Goal: Information Seeking & Learning: Find specific page/section

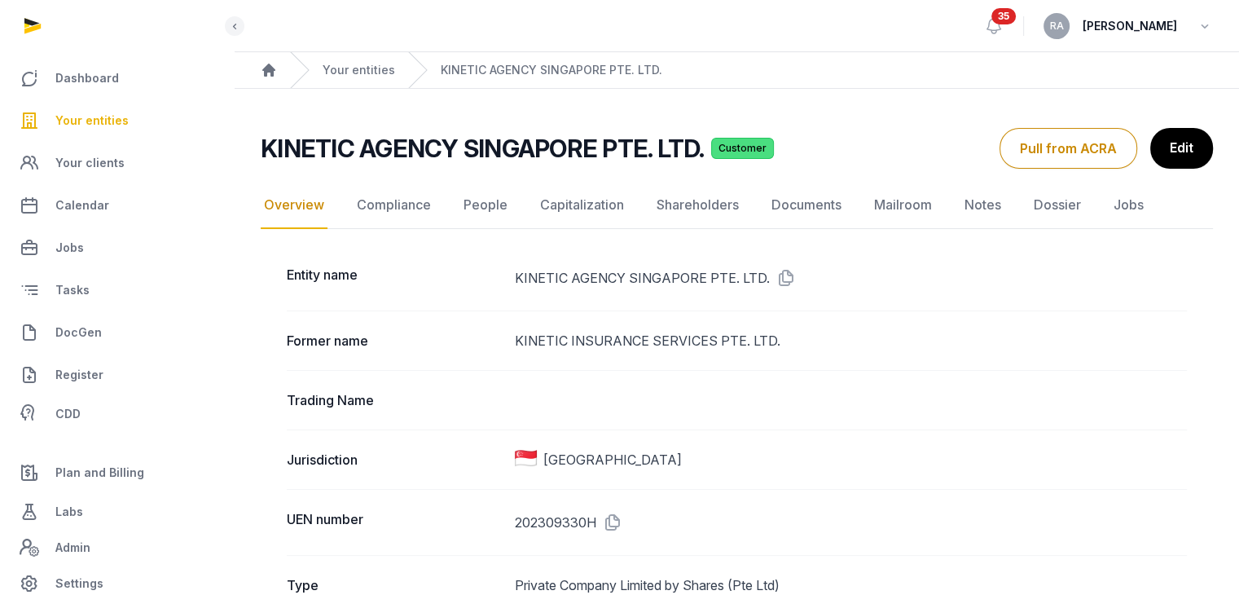
click at [104, 122] on span "Your entities" at bounding box center [91, 121] width 73 height 20
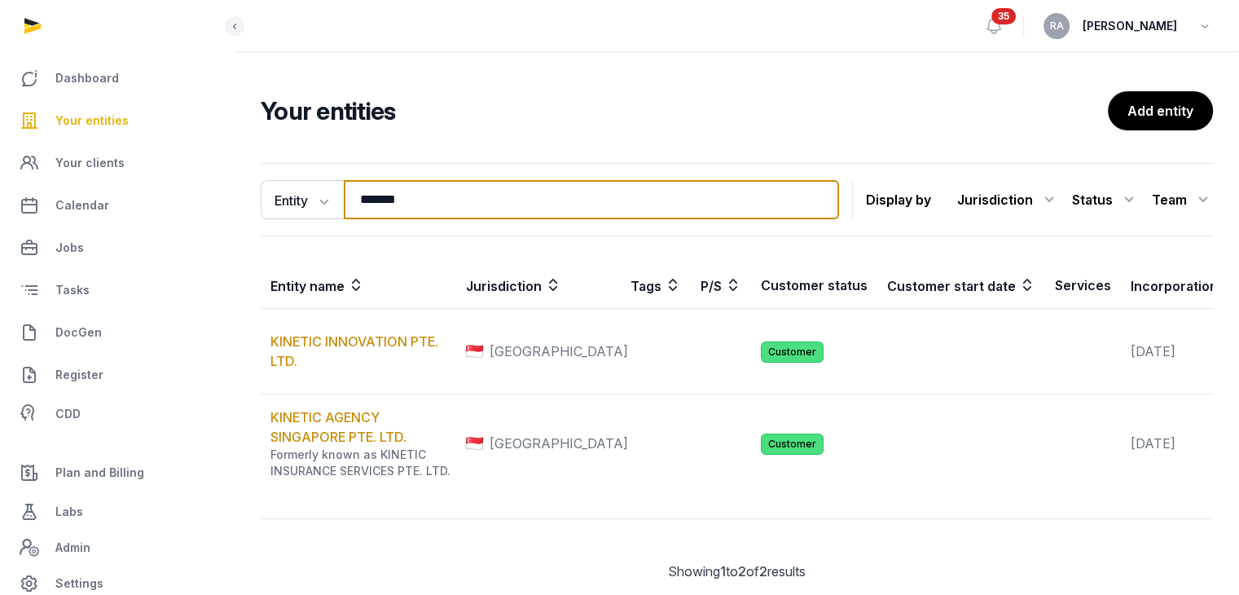
drag, startPoint x: 427, startPoint y: 204, endPoint x: 244, endPoint y: 203, distance: 182.5
click at [244, 203] on div "Entity Entity People Tags Services ******* Search Display by Jurisdiction All j…" at bounding box center [737, 384] width 1004 height 457
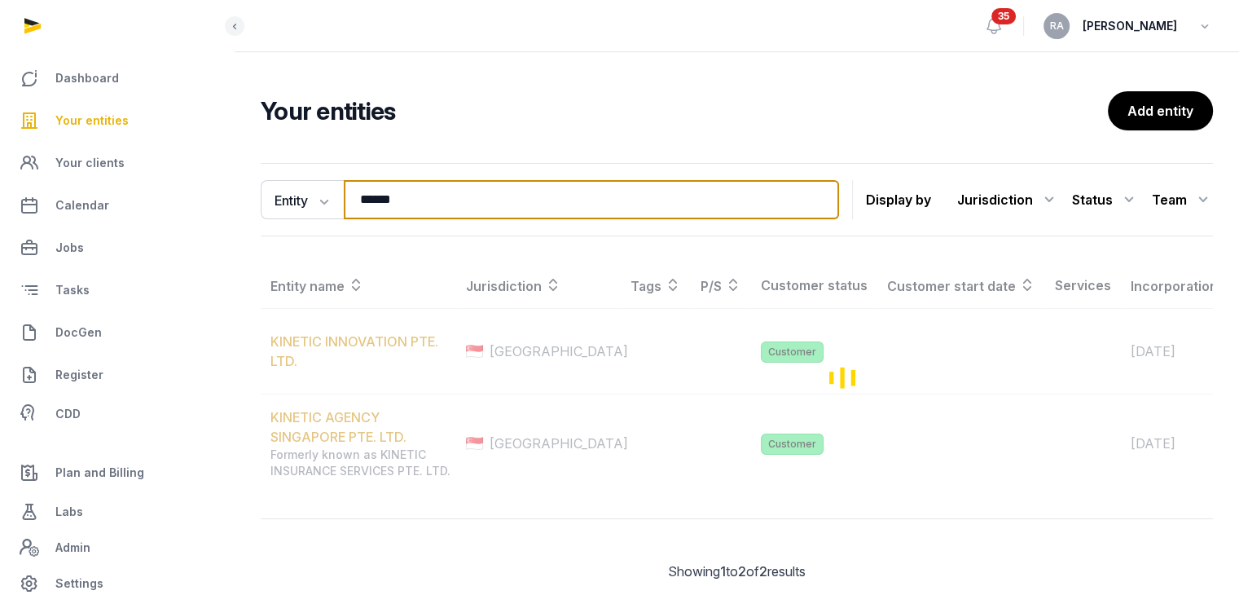
type input "******"
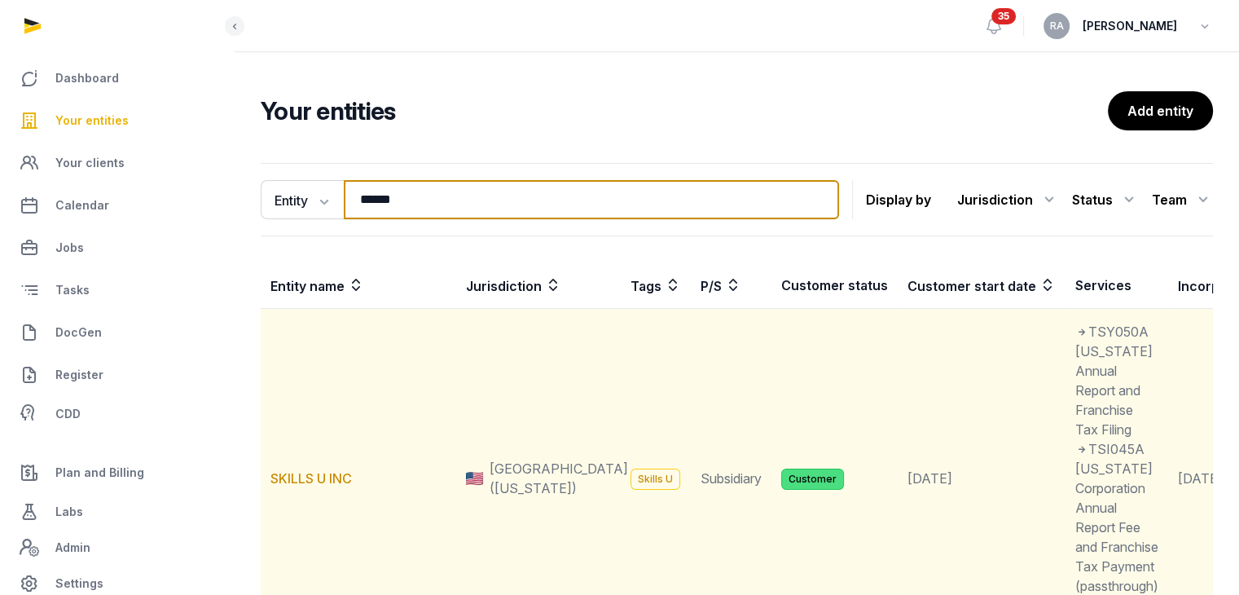
scroll to position [326, 0]
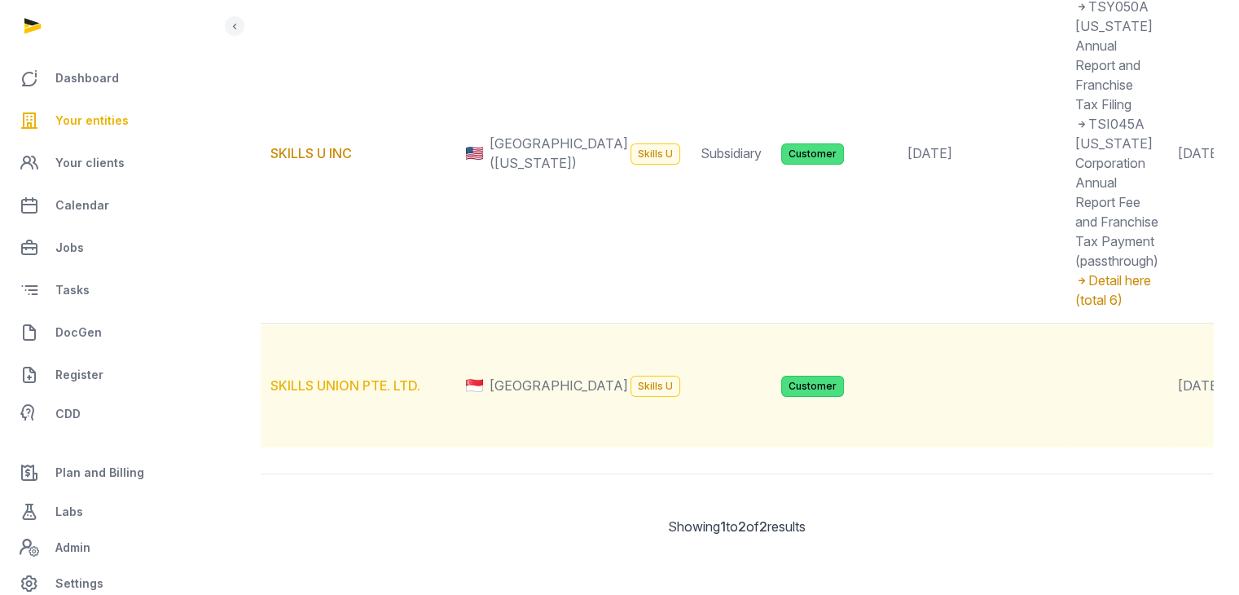
click at [364, 393] on link "SKILLS UNION PTE. LTD." at bounding box center [345, 385] width 150 height 16
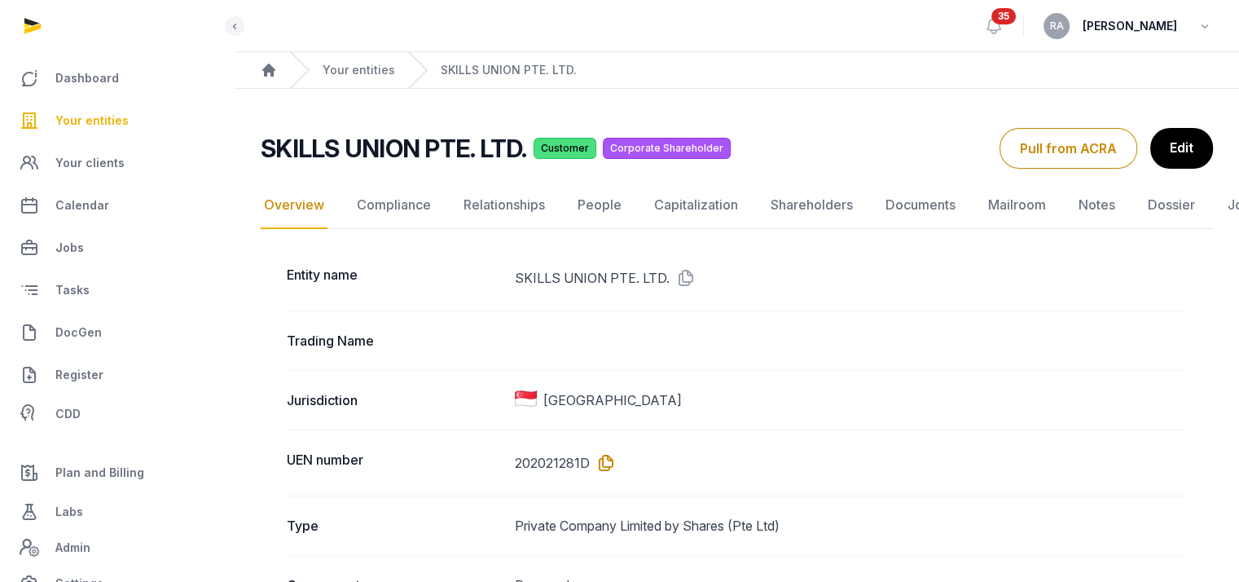
click at [606, 468] on icon at bounding box center [603, 463] width 26 height 26
click at [941, 200] on link "Documents" at bounding box center [920, 205] width 77 height 47
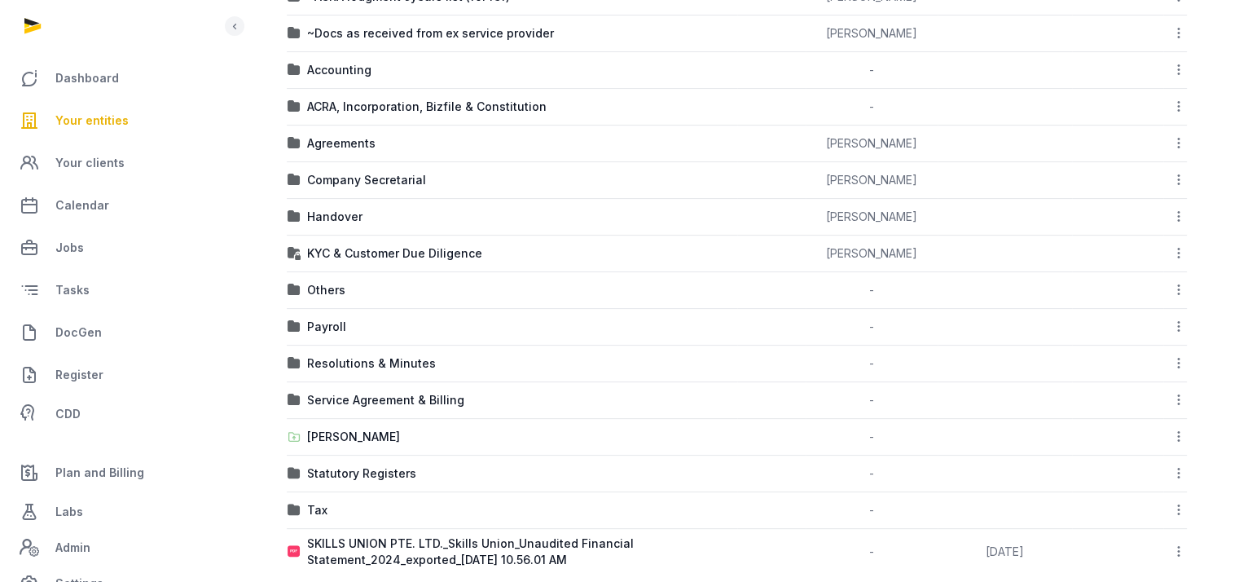
scroll to position [386, 0]
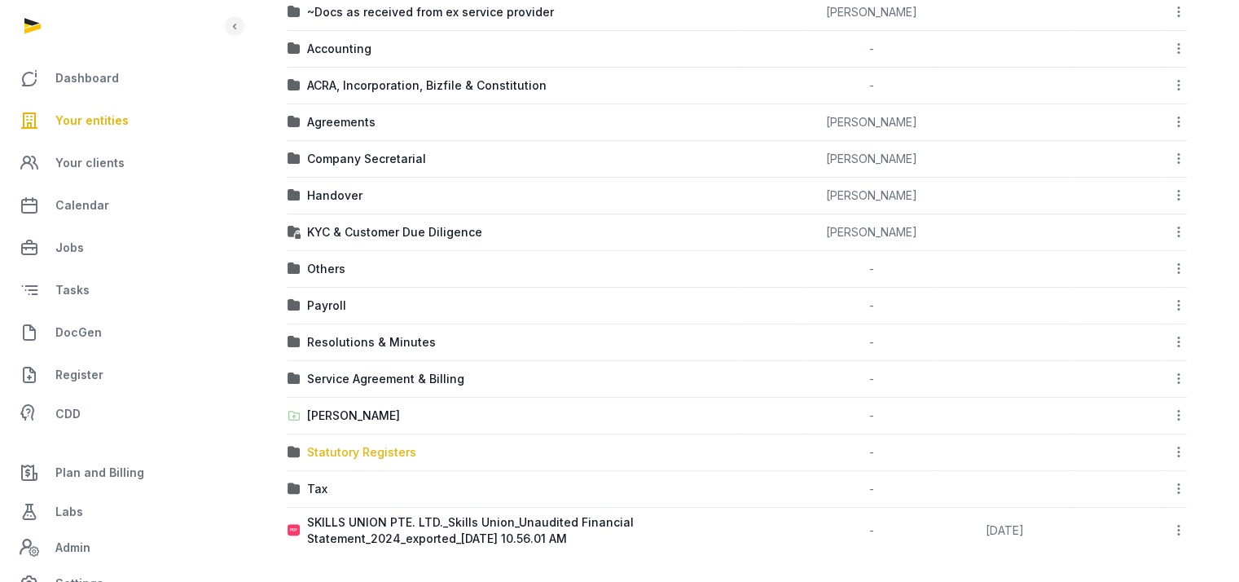
click at [381, 450] on div "Statutory Registers" at bounding box center [361, 452] width 109 height 16
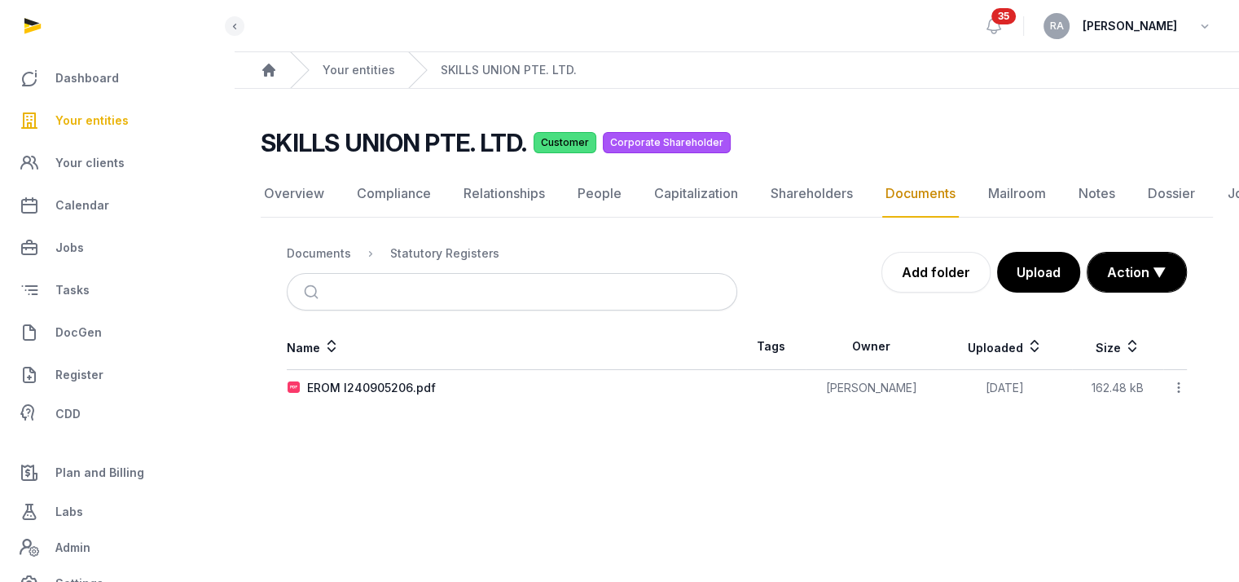
scroll to position [12, 0]
click at [921, 175] on link "Documents" at bounding box center [920, 193] width 77 height 47
click at [329, 245] on div "Documents" at bounding box center [319, 253] width 64 height 16
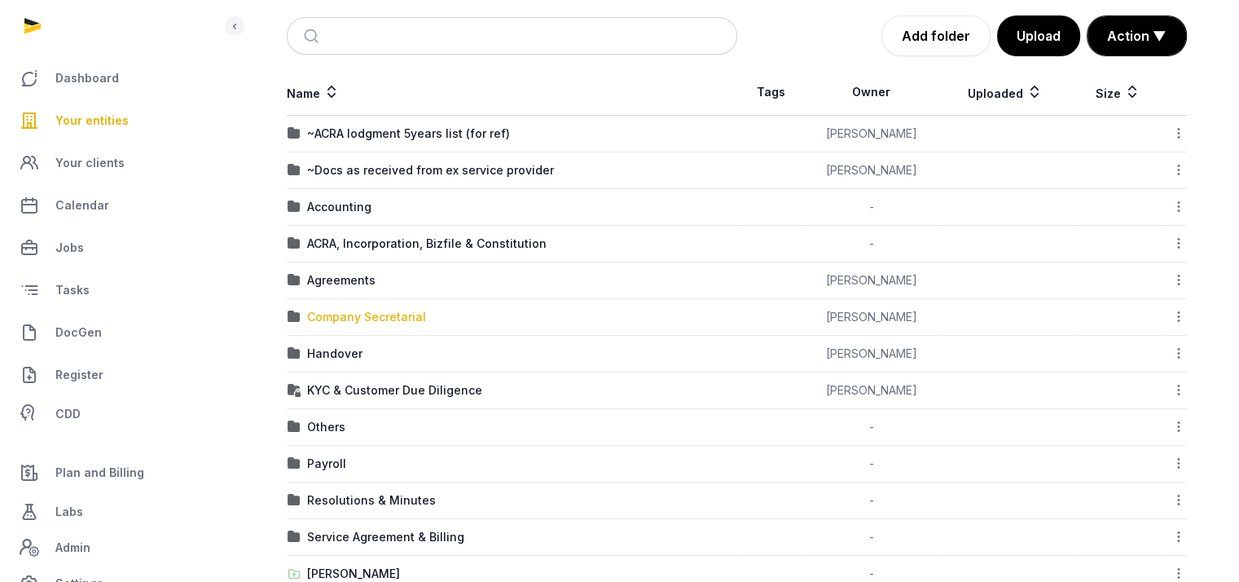
scroll to position [257, 0]
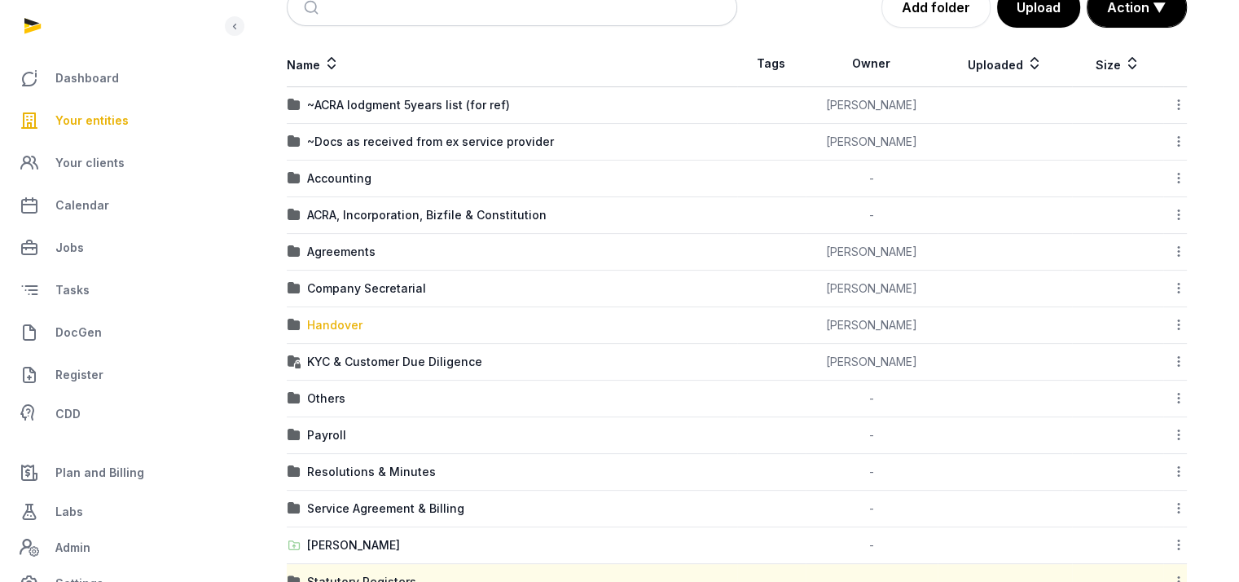
click at [339, 320] on div "Handover" at bounding box center [334, 325] width 55 height 16
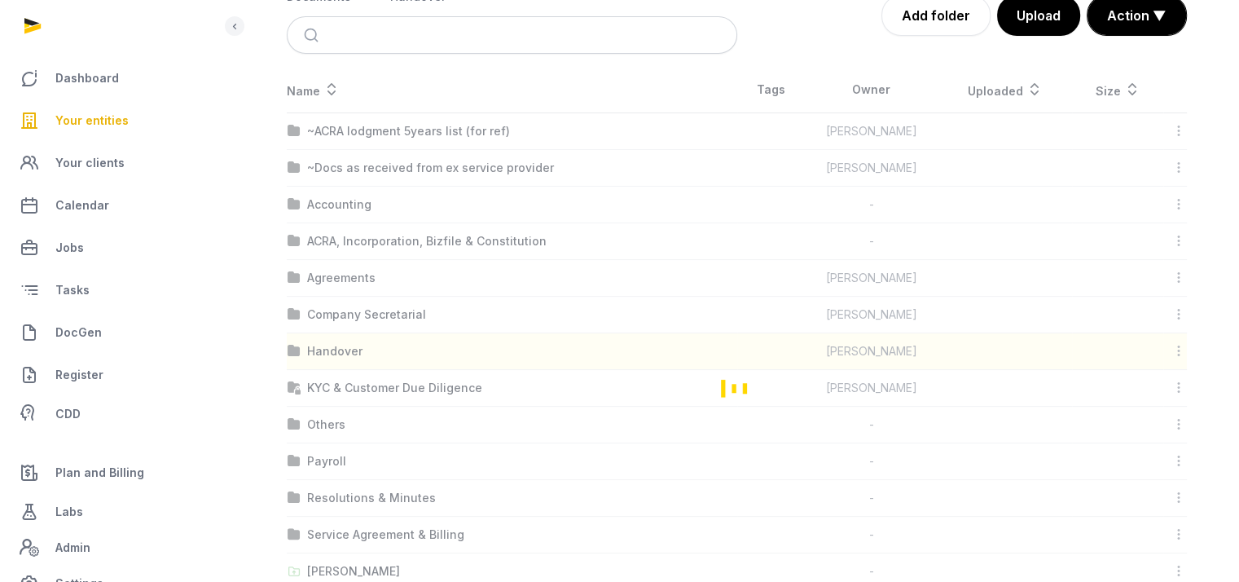
scroll to position [73, 0]
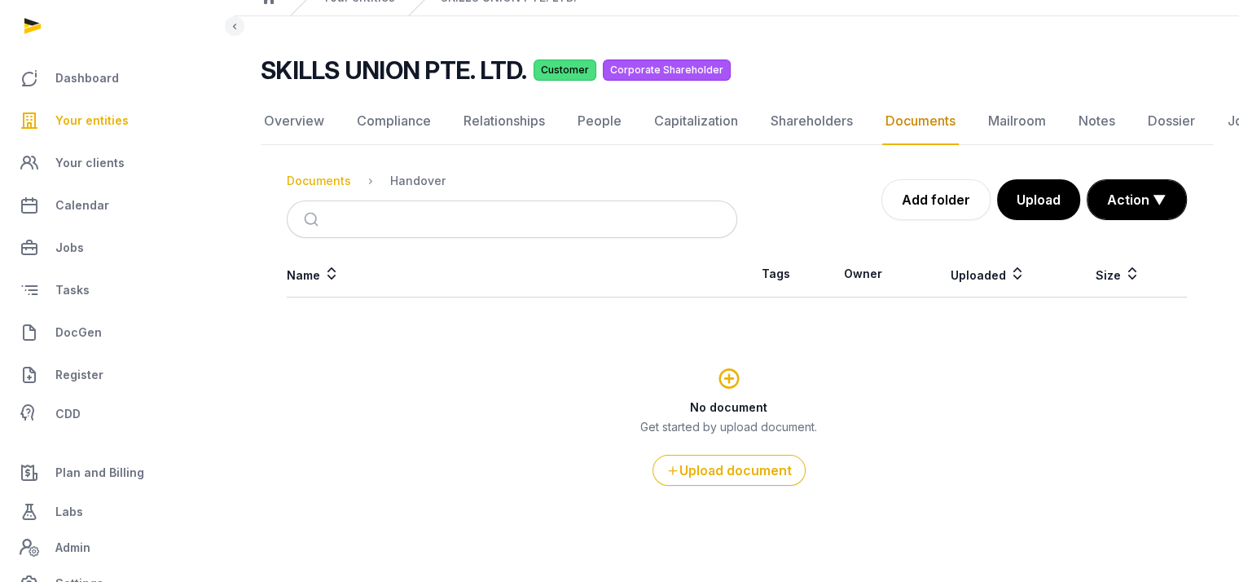
click at [321, 183] on div "Documents" at bounding box center [319, 181] width 64 height 16
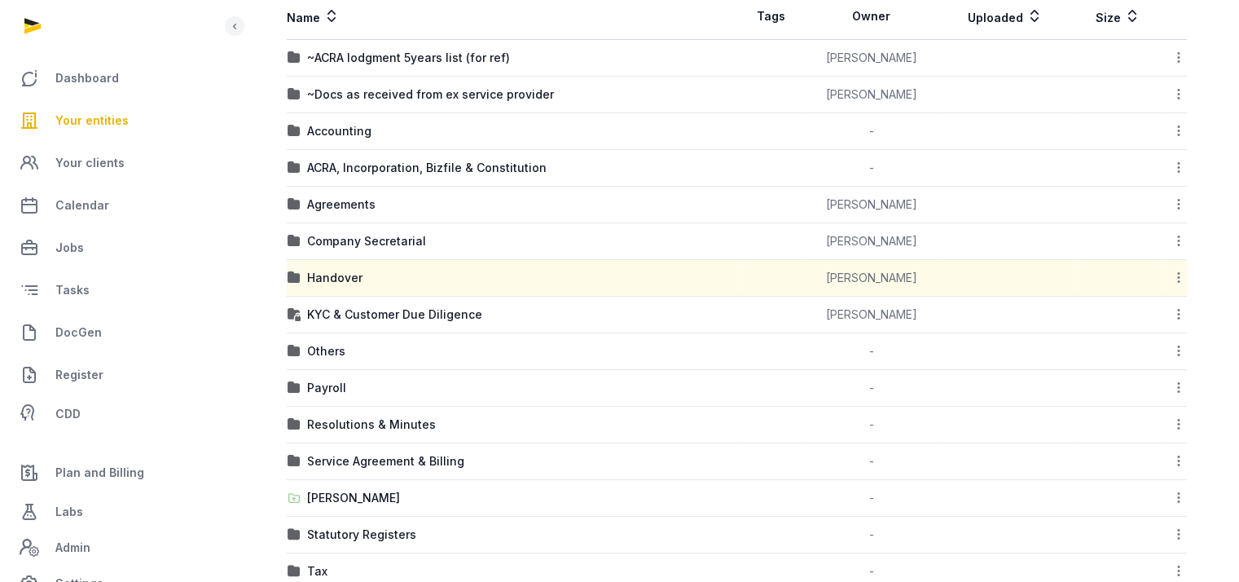
scroll to position [317, 0]
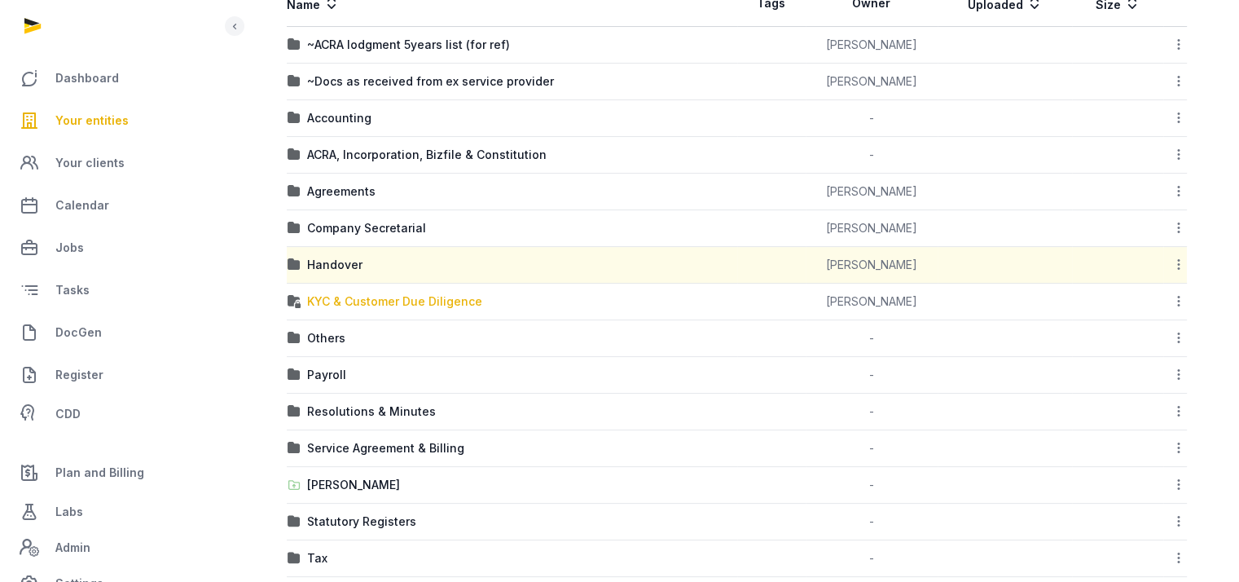
click at [371, 297] on div "KYC & Customer Due Diligence" at bounding box center [394, 301] width 175 height 16
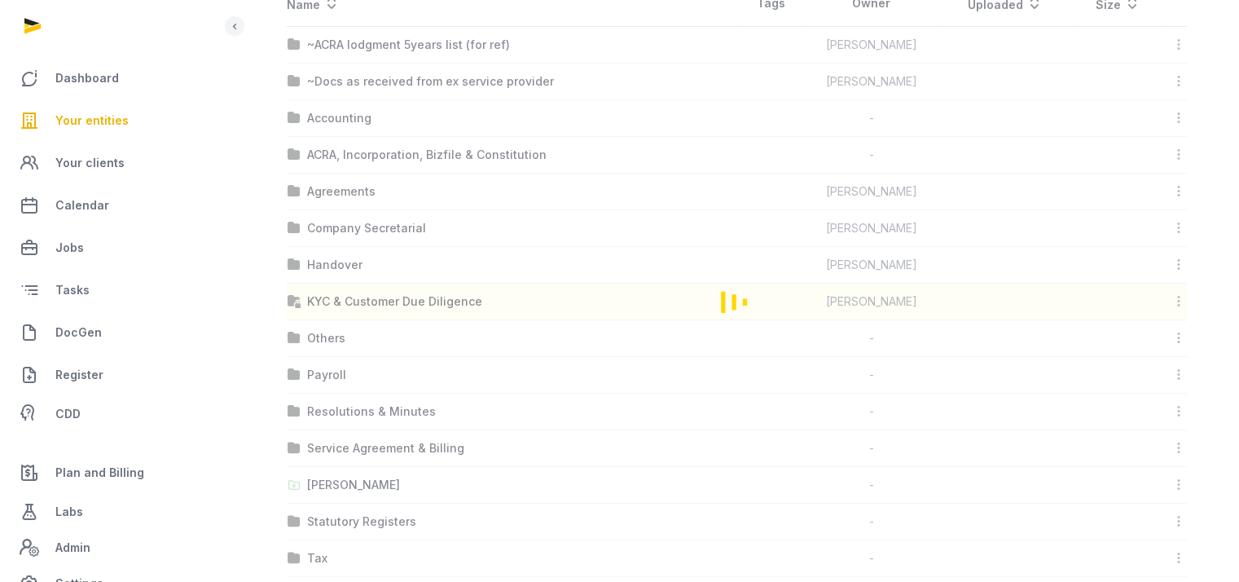
scroll to position [220, 0]
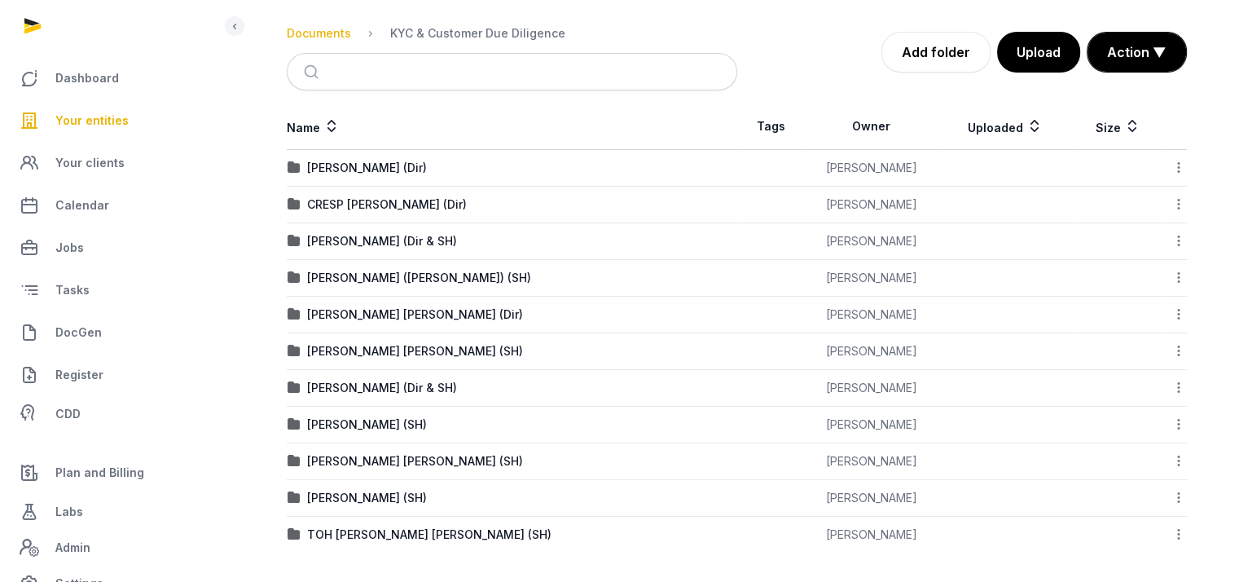
click at [326, 30] on div "Documents" at bounding box center [319, 33] width 64 height 16
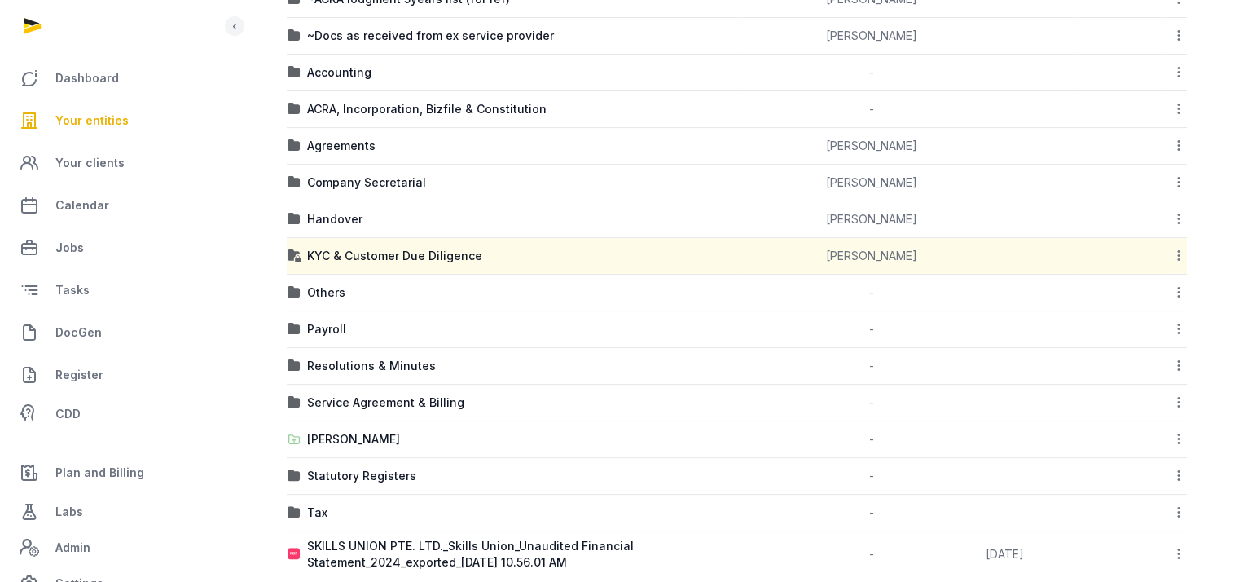
scroll to position [386, 0]
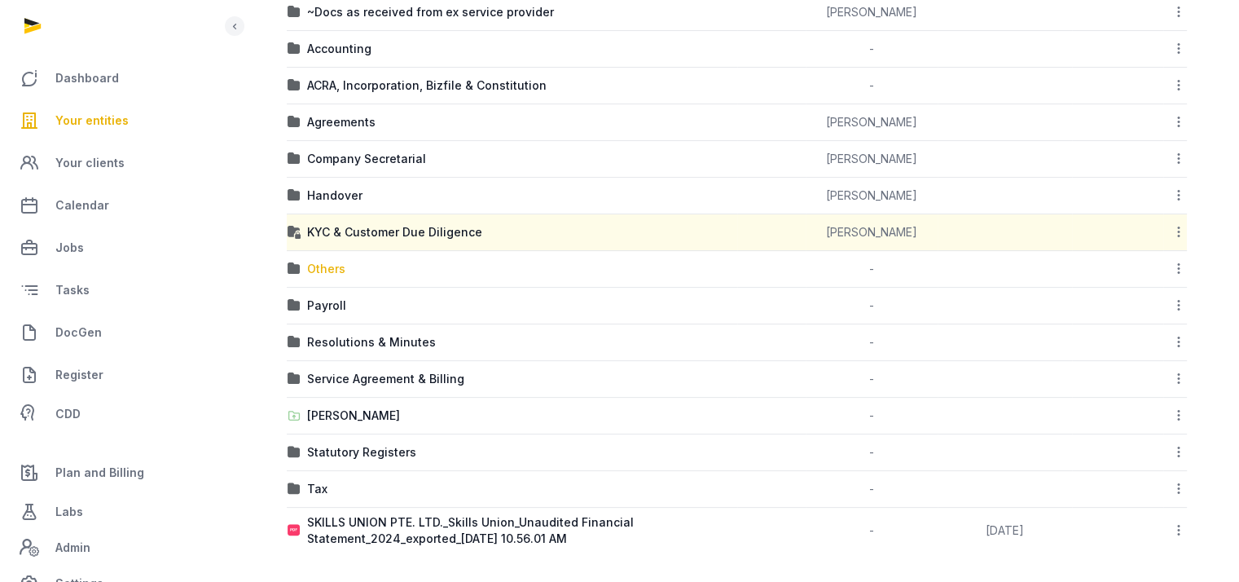
click at [323, 266] on div "Others" at bounding box center [326, 269] width 38 height 16
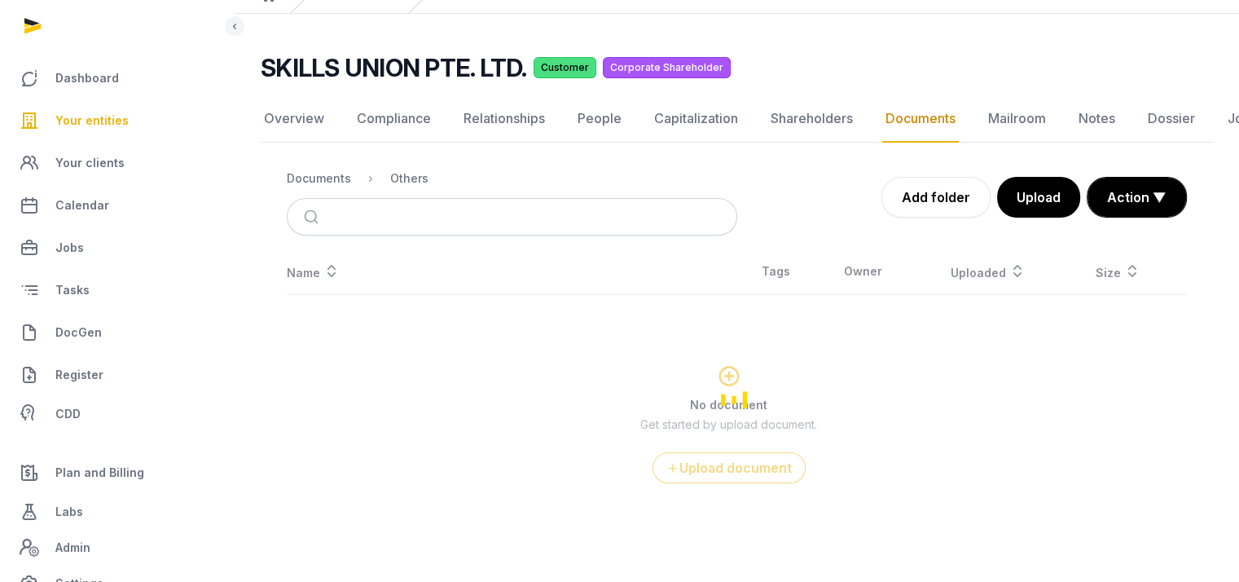
scroll to position [73, 0]
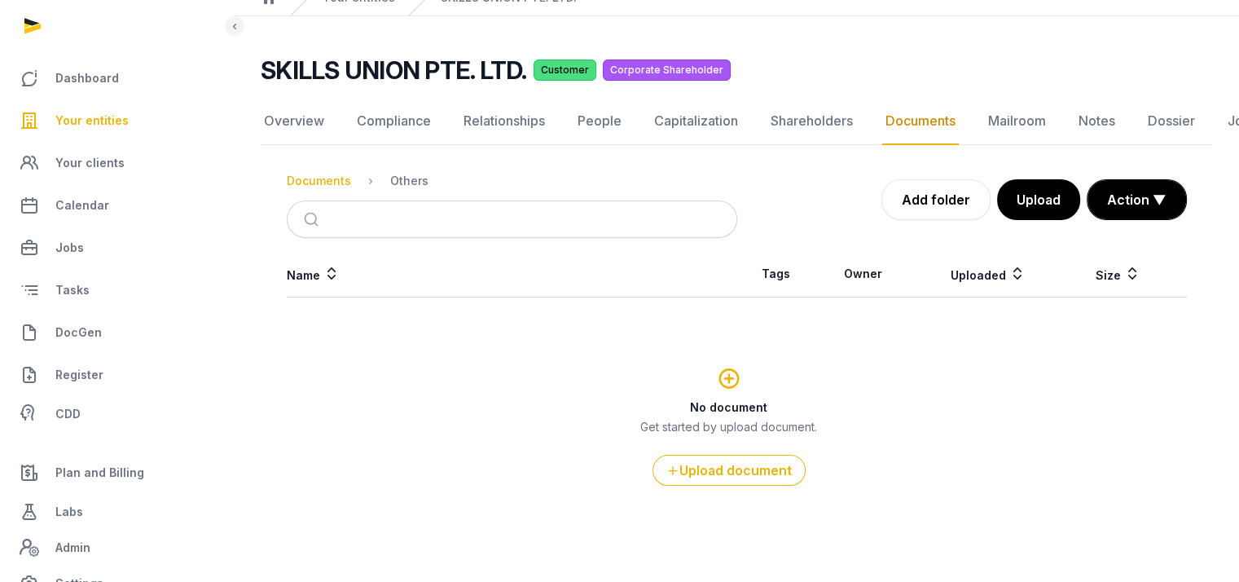
click at [308, 174] on div "Documents" at bounding box center [319, 181] width 64 height 16
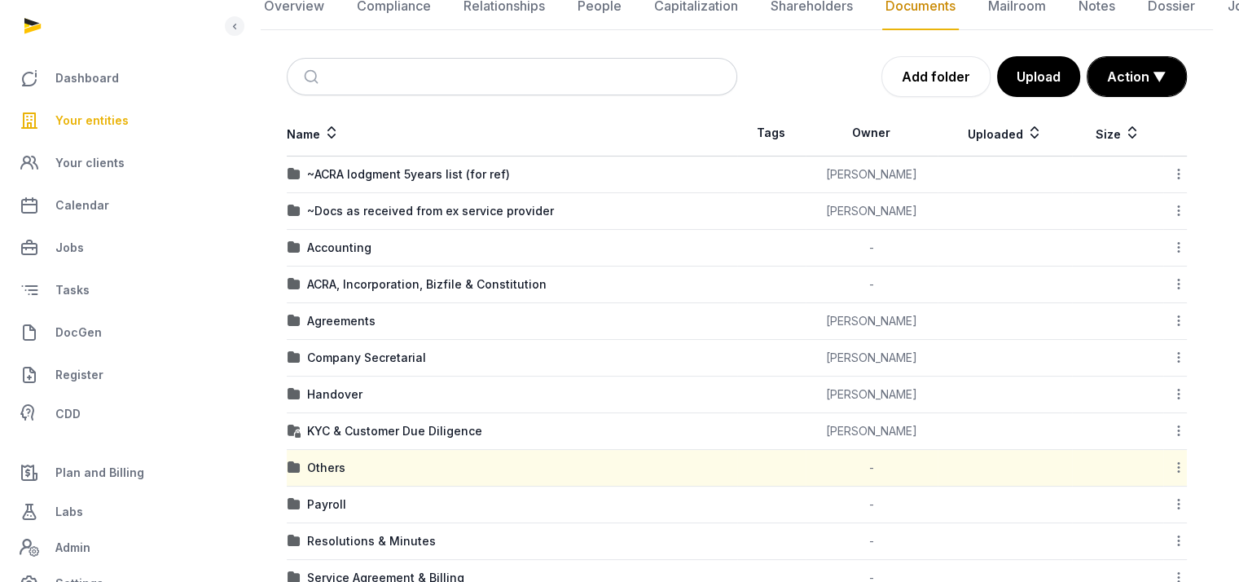
scroll to position [386, 0]
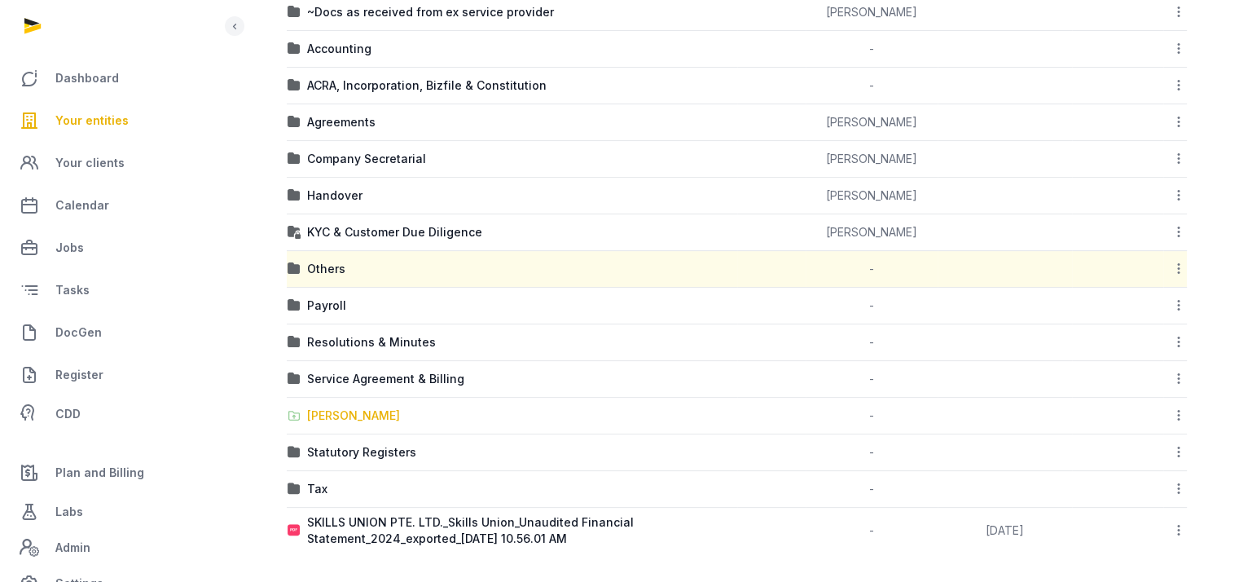
click at [354, 411] on div "[PERSON_NAME]" at bounding box center [353, 415] width 93 height 16
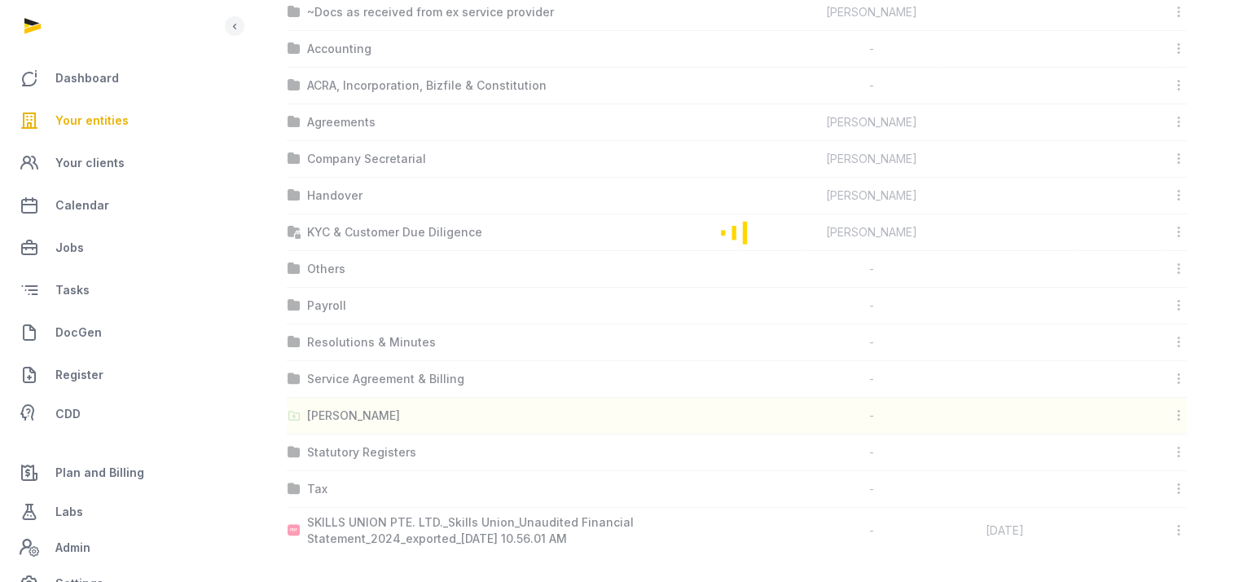
scroll to position [12, 0]
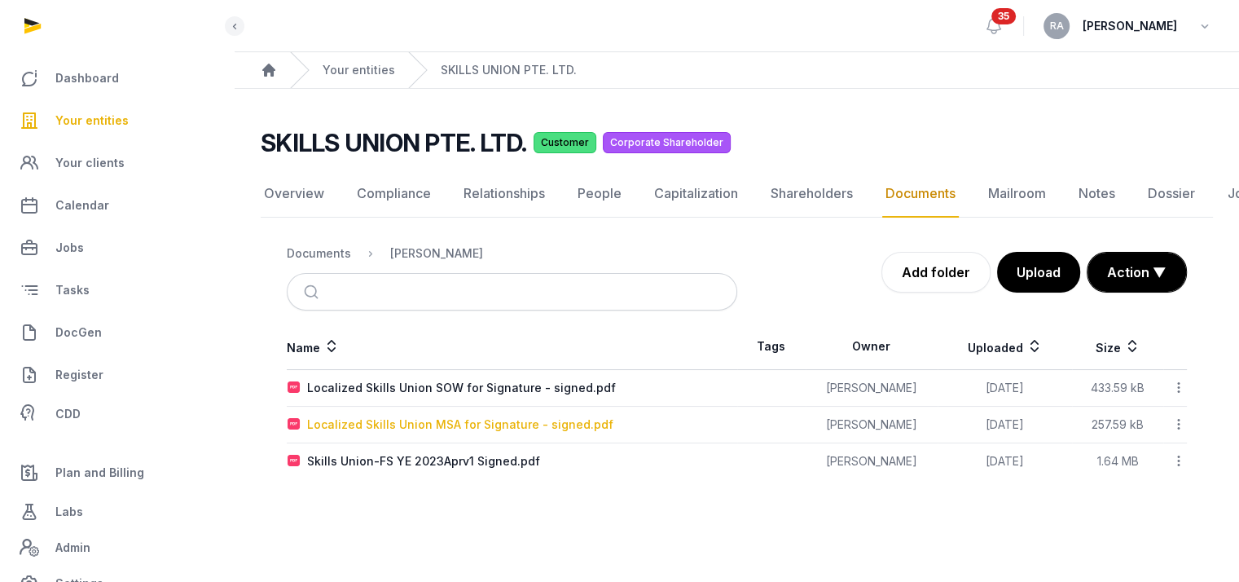
click at [468, 416] on div "Localized Skills Union MSA for Signature - signed.pdf" at bounding box center [460, 424] width 306 height 16
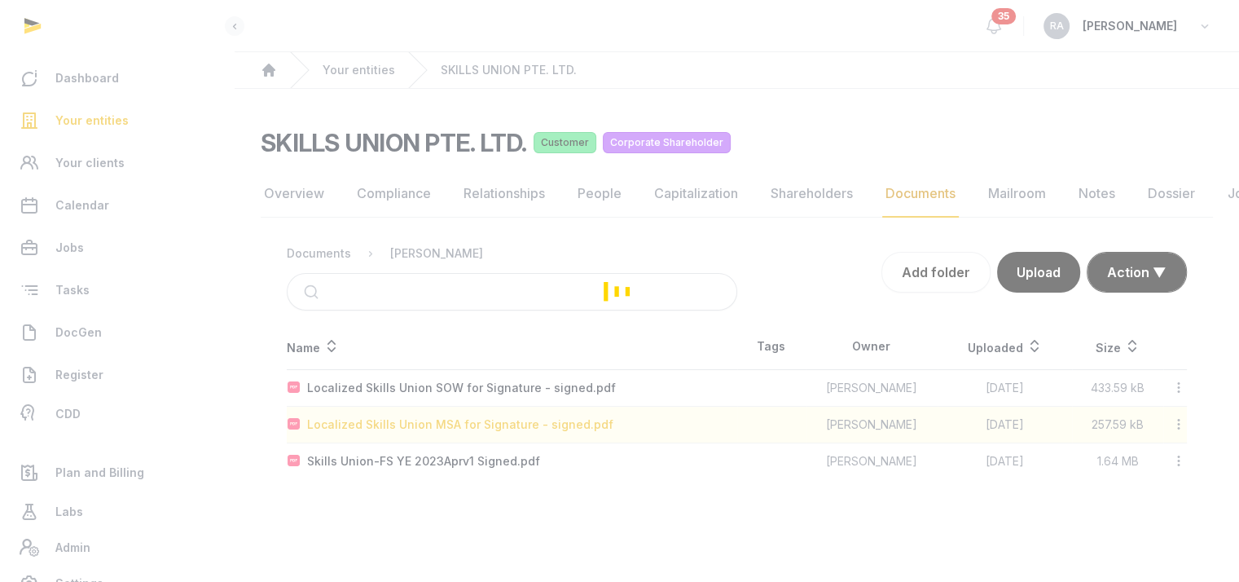
click at [468, 415] on div "Loading" at bounding box center [619, 291] width 1239 height 582
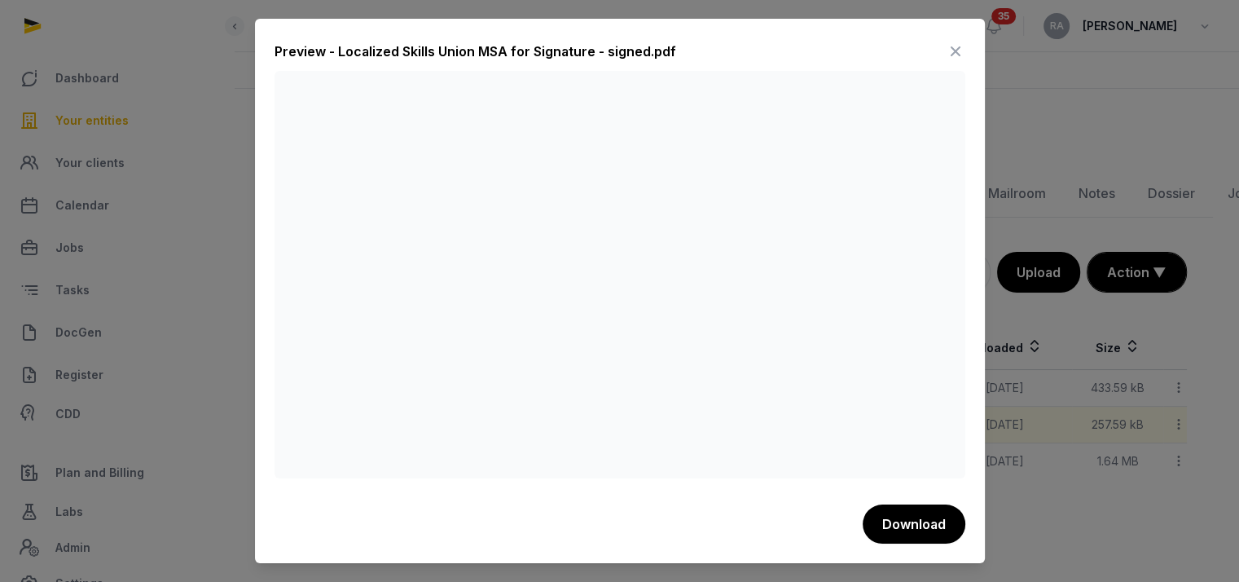
click at [956, 53] on icon at bounding box center [956, 51] width 20 height 26
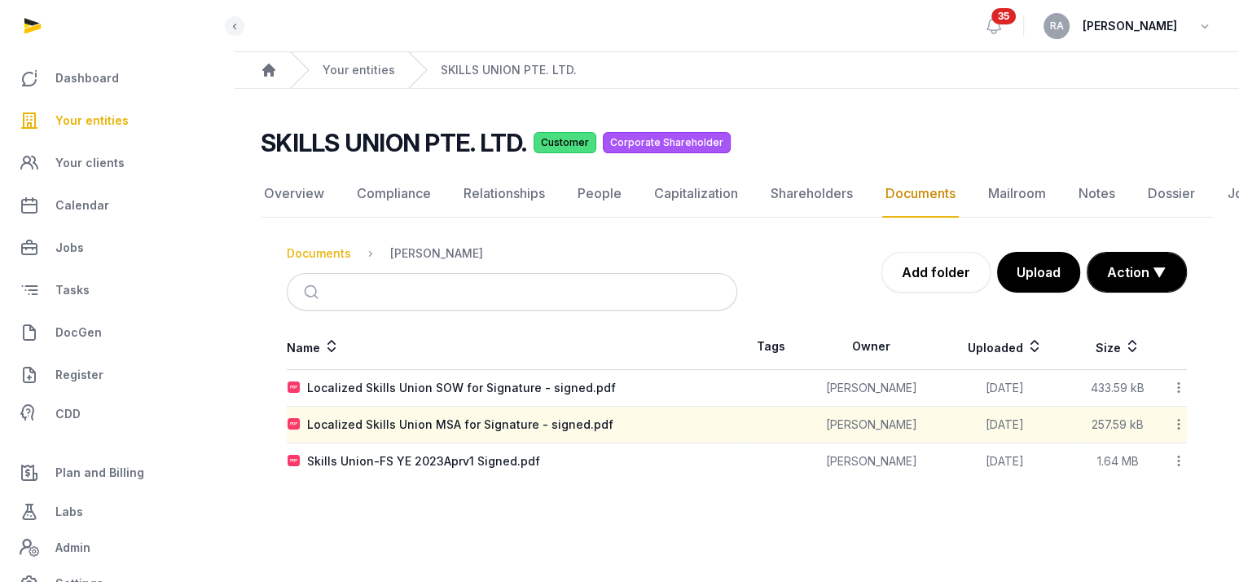
click at [327, 245] on div "Documents" at bounding box center [319, 253] width 64 height 16
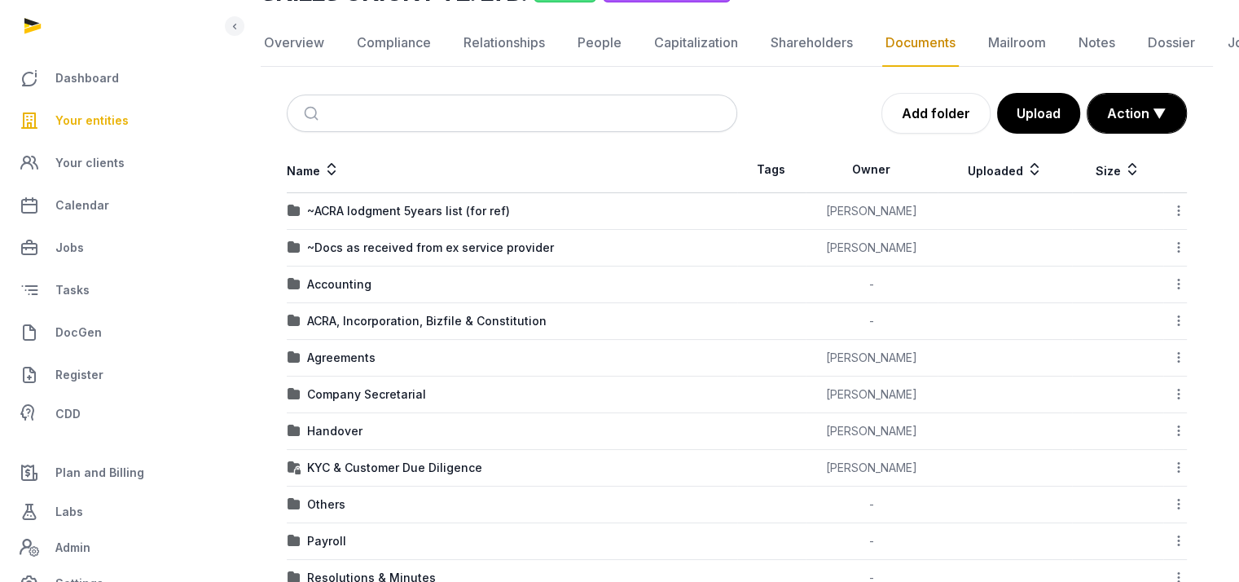
scroll to position [175, 0]
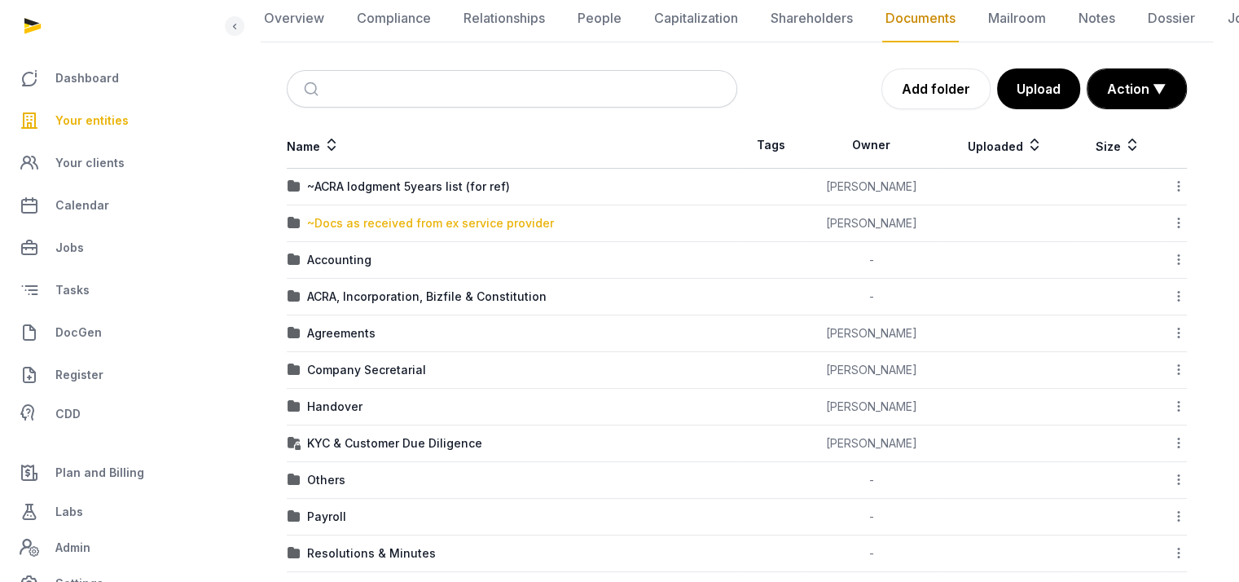
click at [420, 226] on div "~Docs as received from ex service provider" at bounding box center [430, 223] width 247 height 16
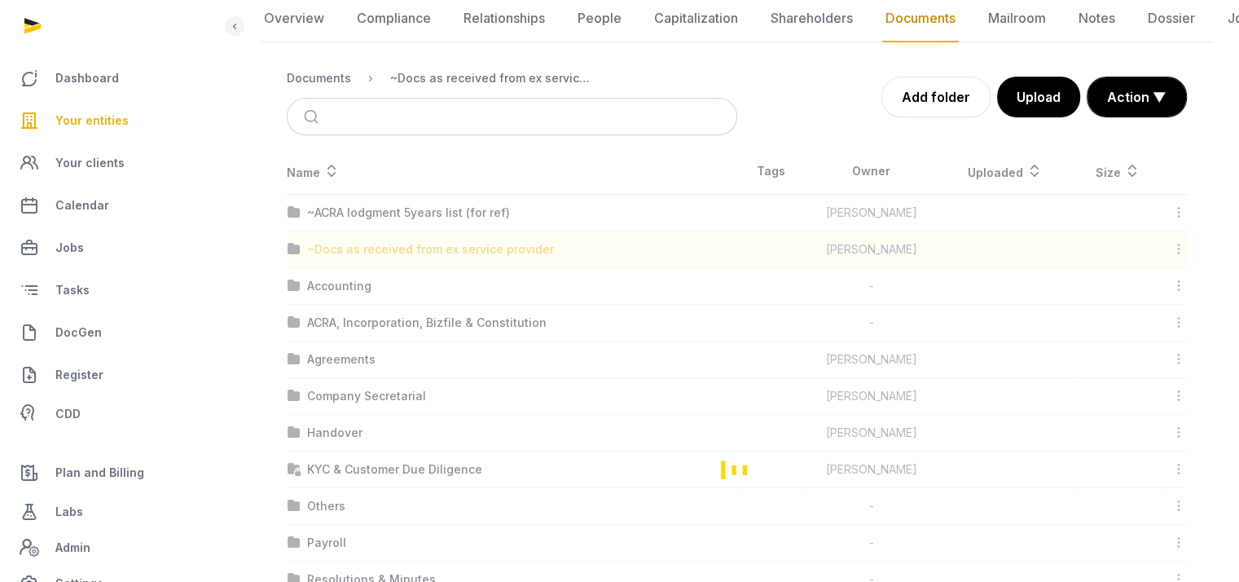
click at [420, 226] on div "Loading" at bounding box center [737, 469] width 952 height 642
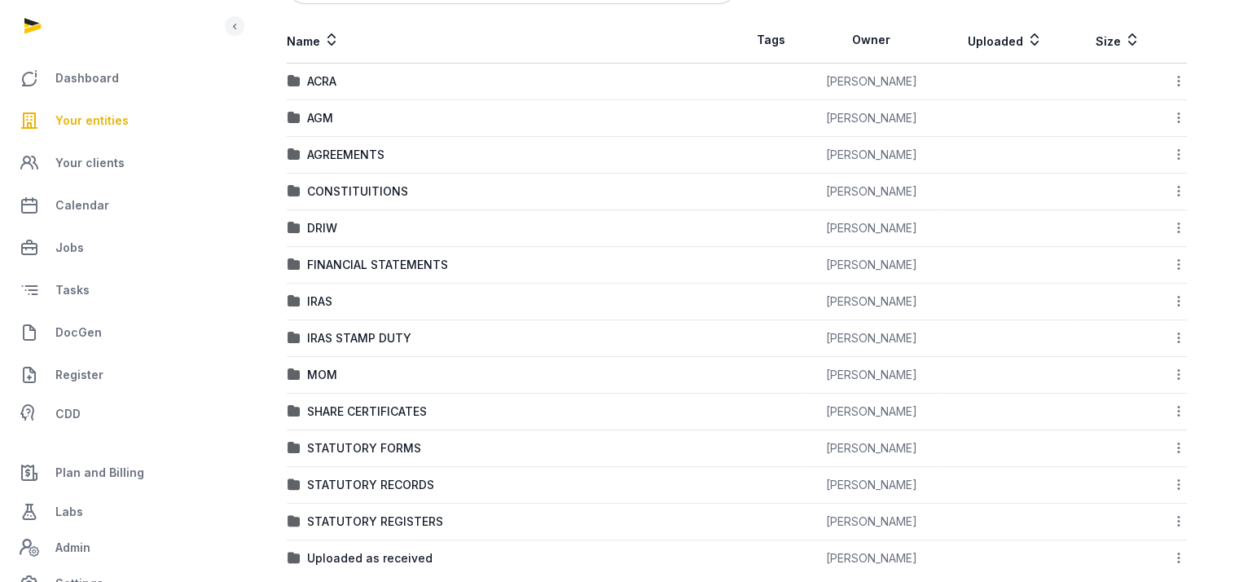
scroll to position [329, 0]
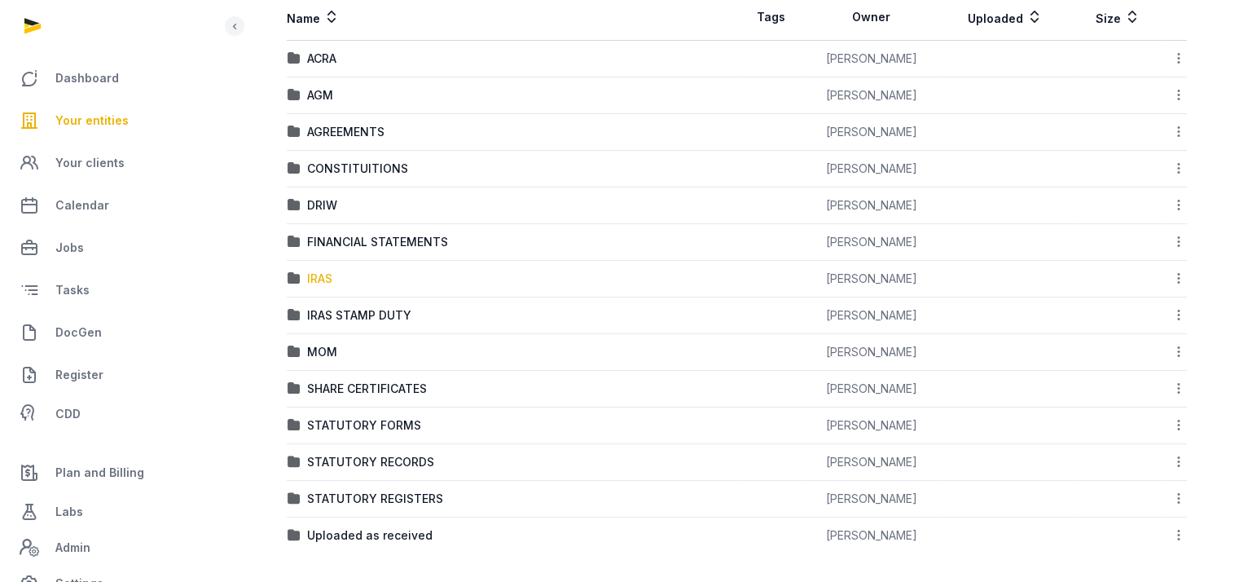
click at [324, 278] on div "IRAS" at bounding box center [319, 278] width 25 height 16
click at [0, 0] on div "Loading" at bounding box center [0, 0] width 0 height 0
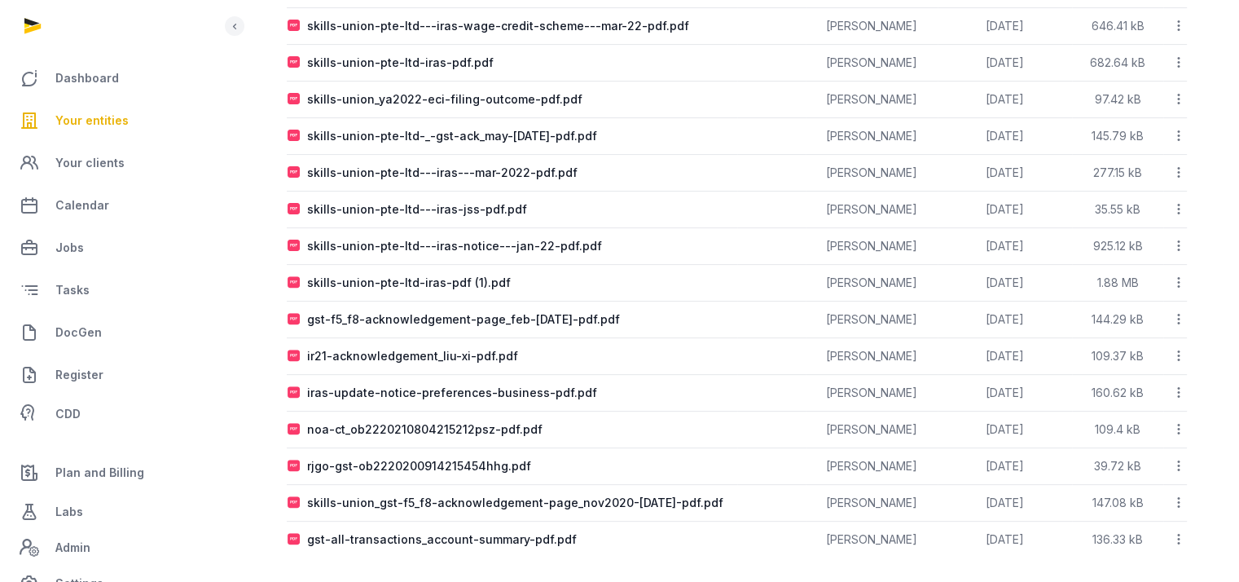
scroll to position [512, 0]
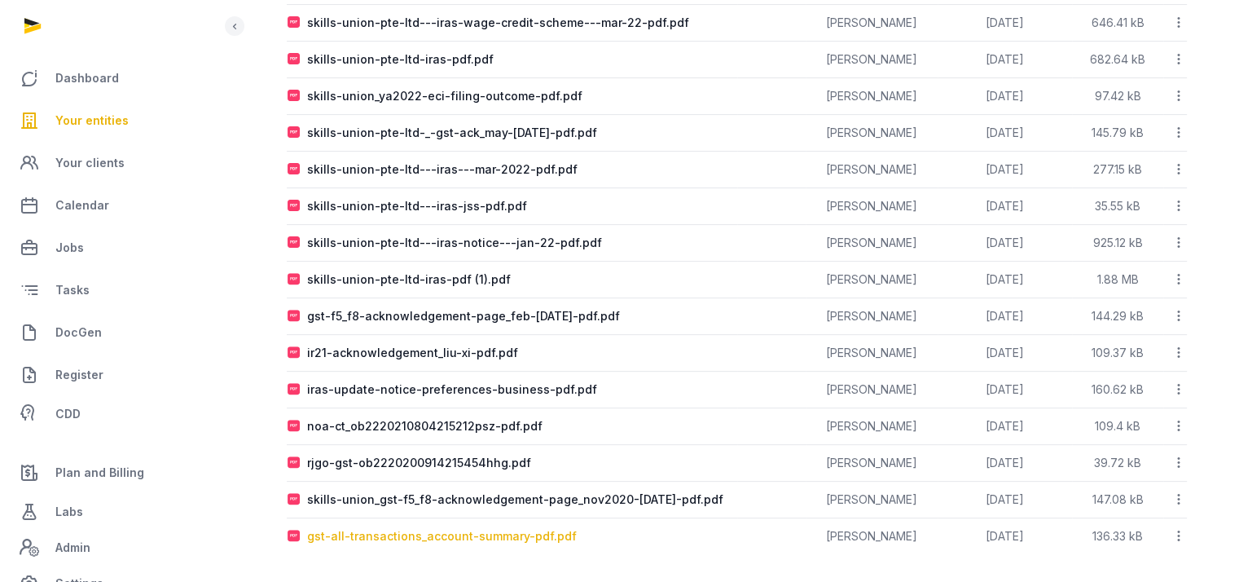
click at [487, 534] on div "gst-all-transactions_account-summary-pdf.pdf" at bounding box center [442, 536] width 270 height 16
click at [0, 0] on div "Loading" at bounding box center [0, 0] width 0 height 0
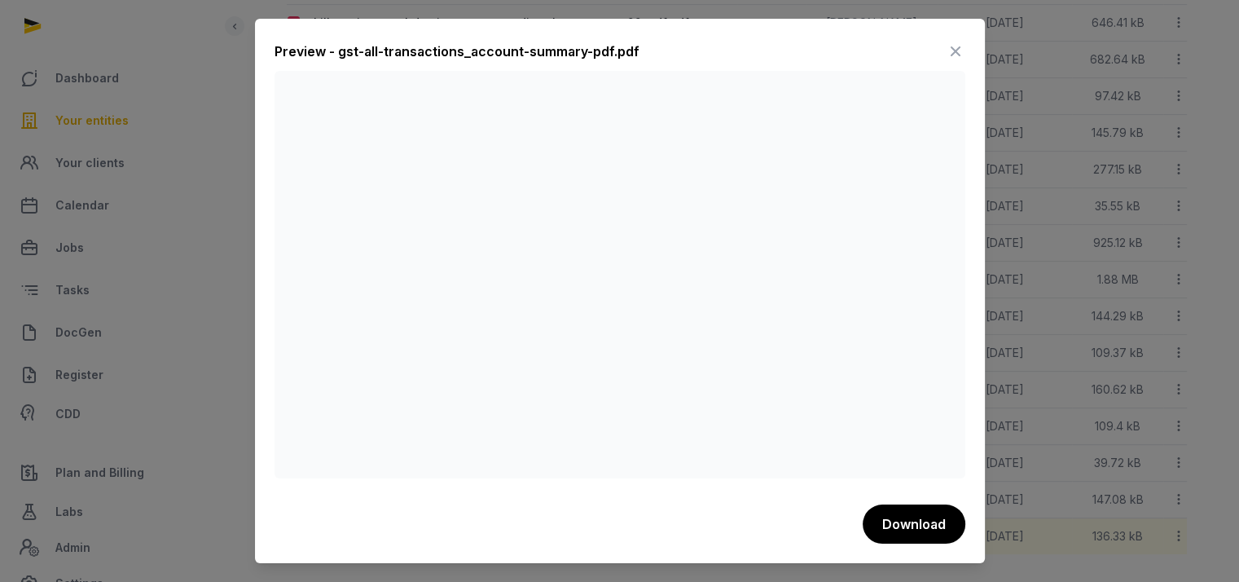
click at [954, 46] on icon at bounding box center [956, 51] width 20 height 26
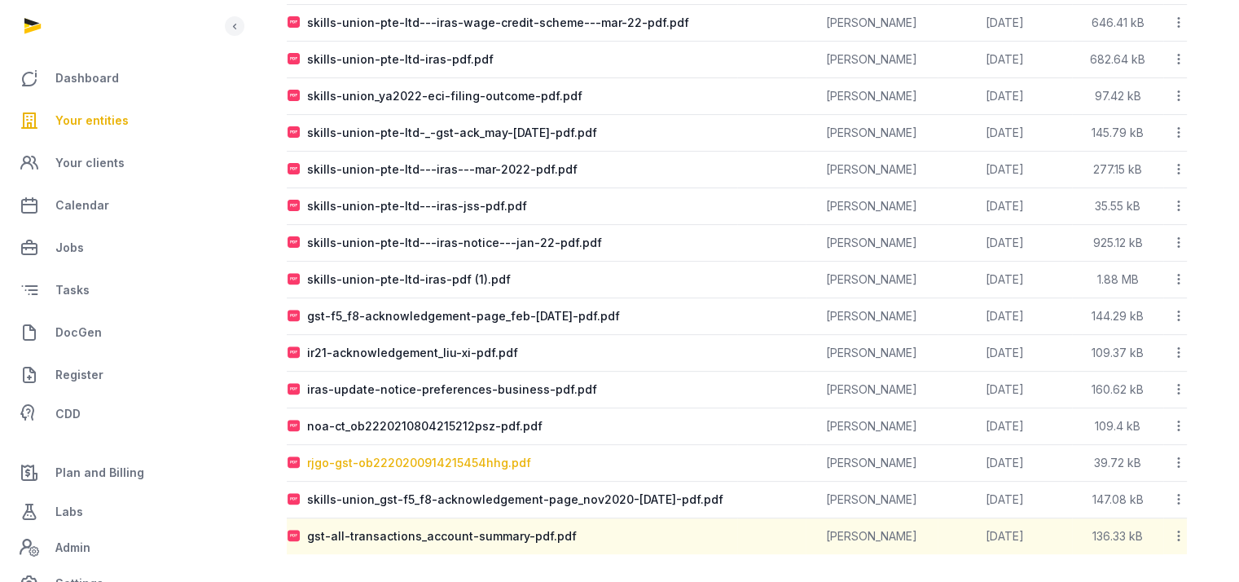
click at [461, 458] on div "rjgo-gst-ob2220200914215454hhg.pdf" at bounding box center [419, 463] width 224 height 16
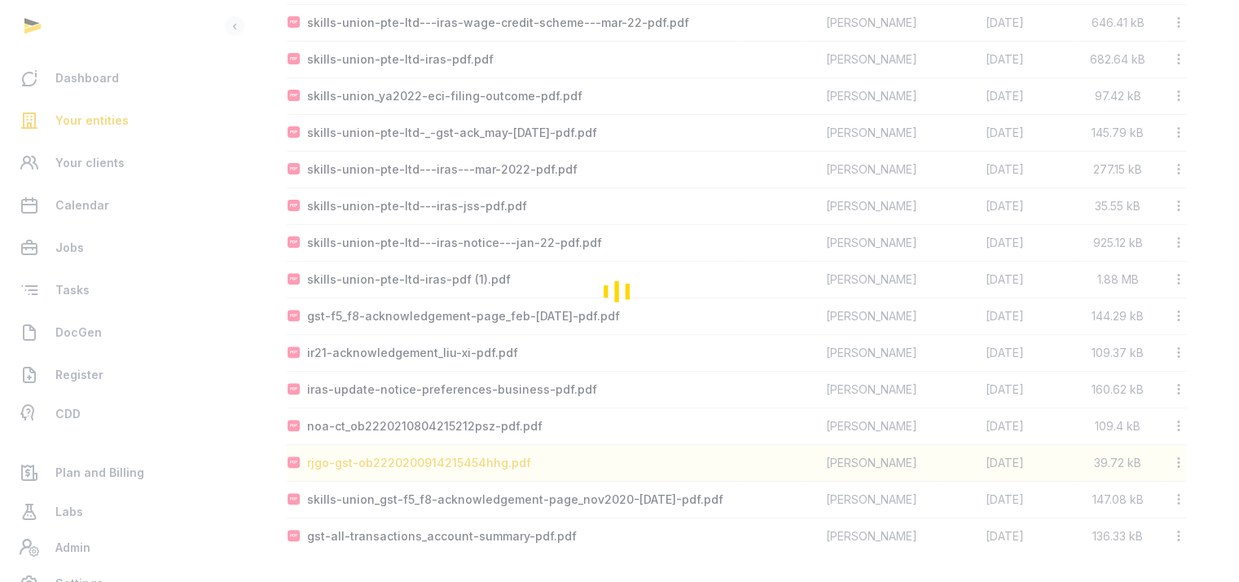
click at [461, 458] on div "Loading" at bounding box center [619, 291] width 1239 height 582
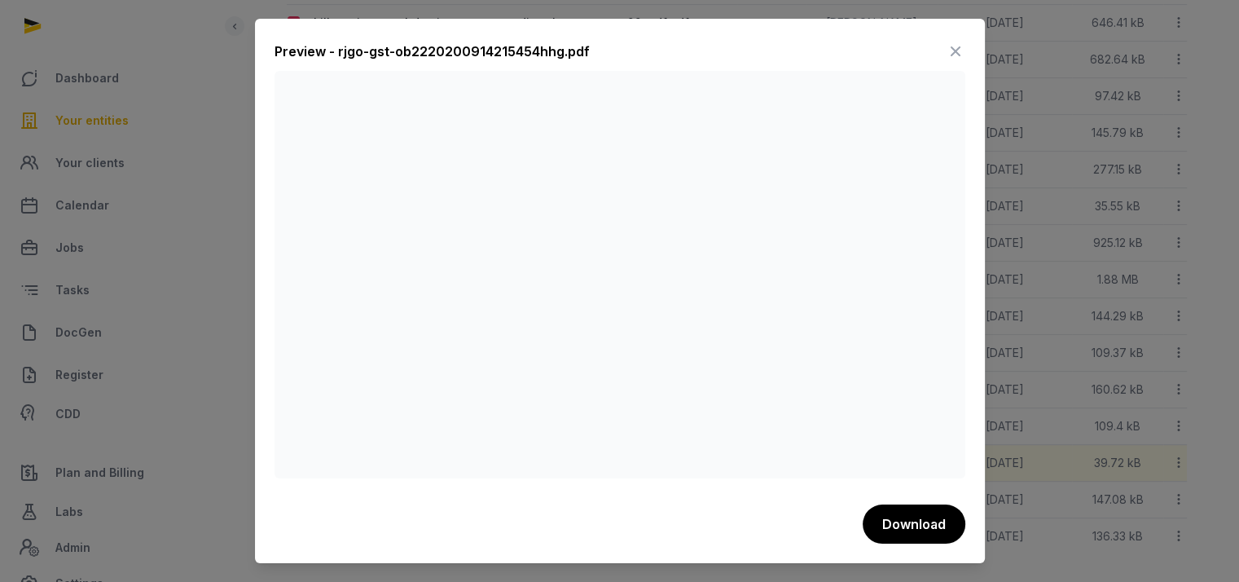
click at [956, 42] on icon at bounding box center [956, 51] width 20 height 26
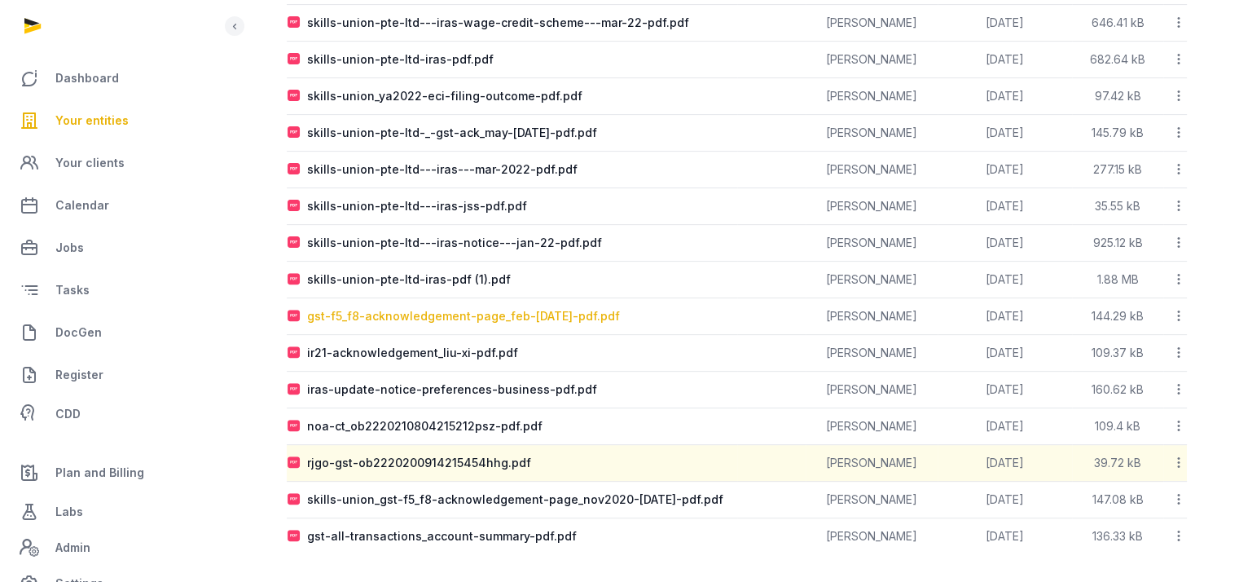
click at [446, 308] on div "gst-f5_f8-acknowledgement-page_feb-[DATE]-pdf.pdf" at bounding box center [463, 316] width 313 height 16
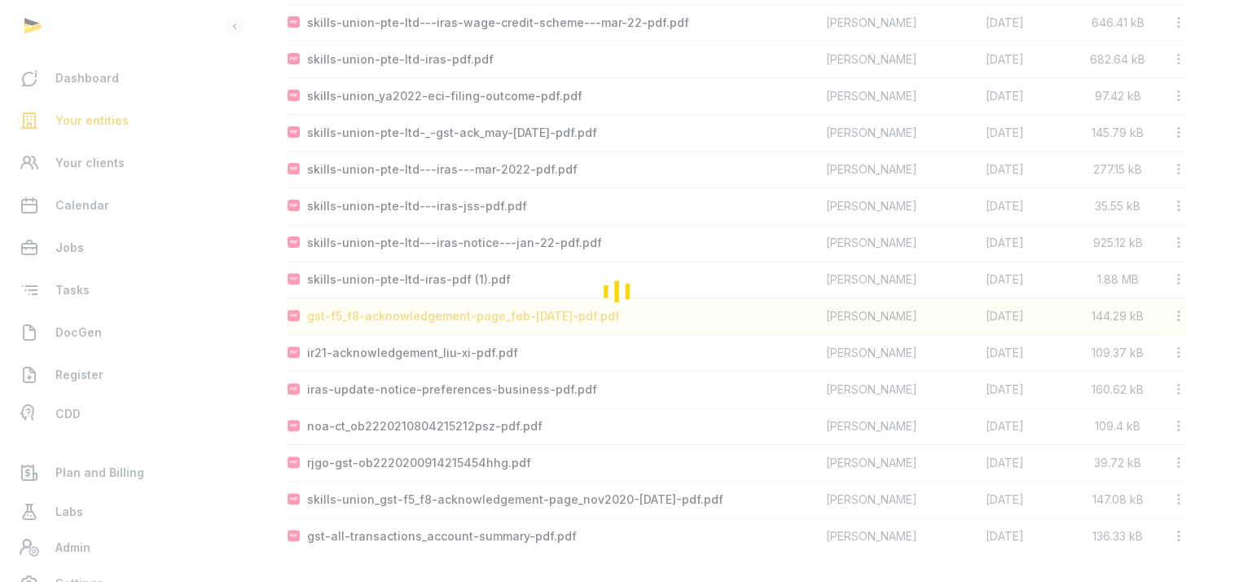
click at [446, 306] on div "Loading" at bounding box center [619, 291] width 1239 height 582
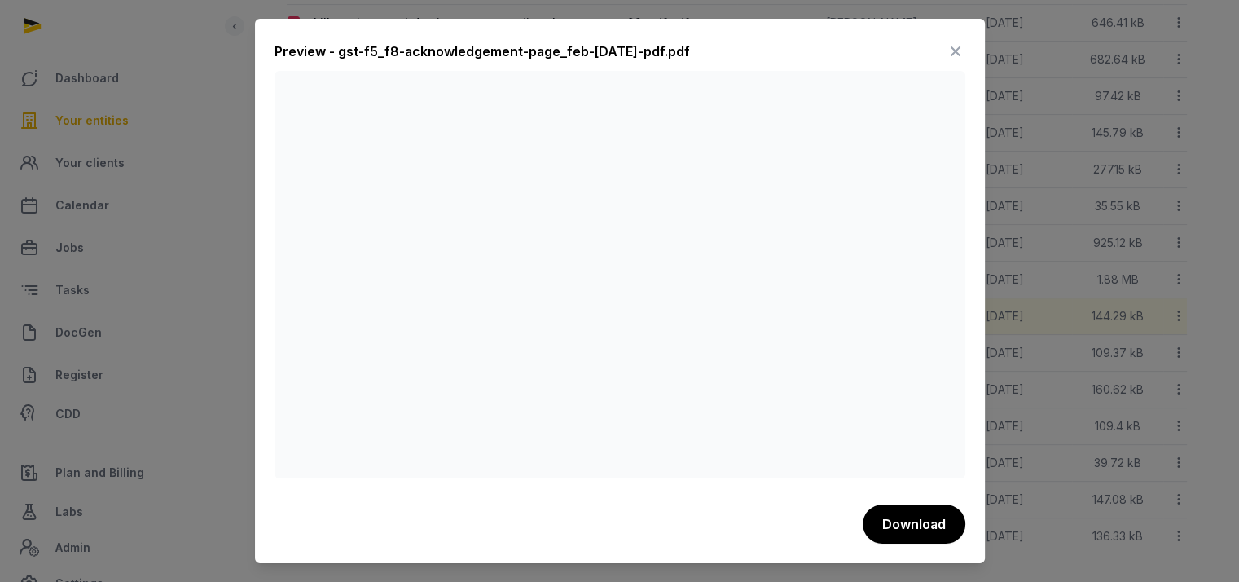
click at [958, 43] on icon at bounding box center [956, 51] width 20 height 26
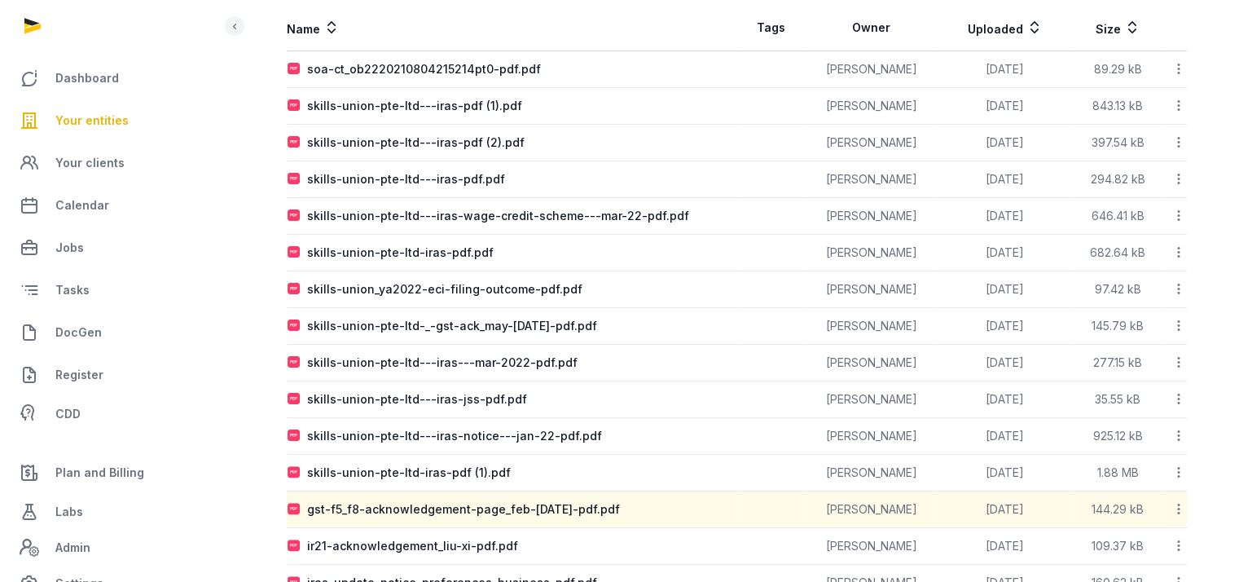
scroll to position [267, 0]
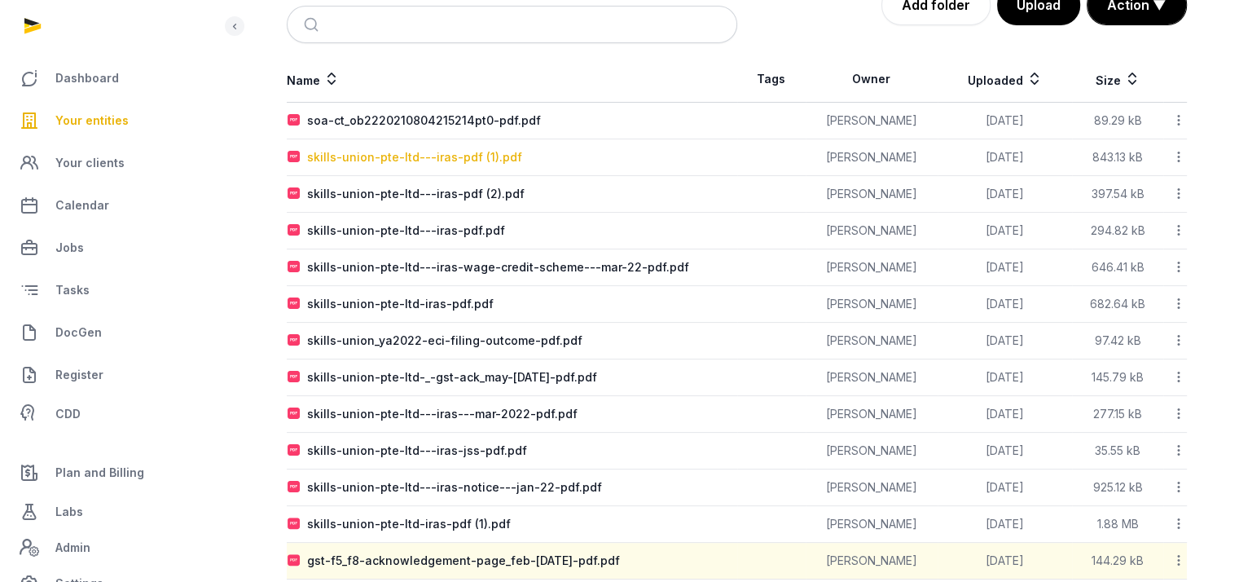
click at [394, 153] on div "skills-union-pte-ltd---iras-pdf (1).pdf" at bounding box center [414, 157] width 215 height 16
click at [0, 0] on div "Loading" at bounding box center [0, 0] width 0 height 0
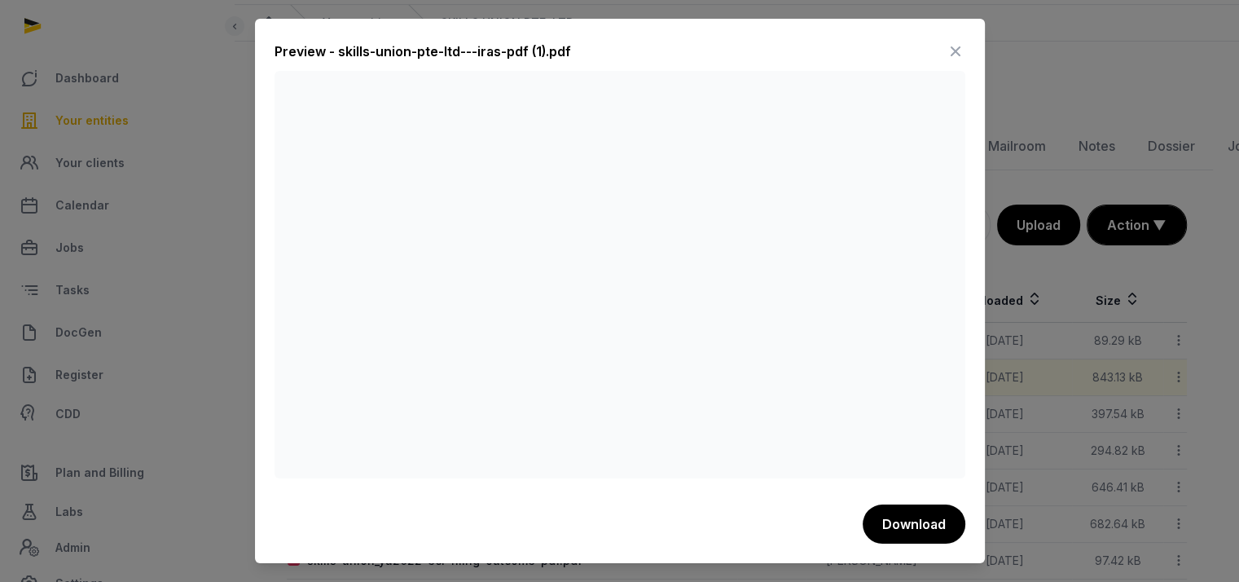
scroll to position [0, 0]
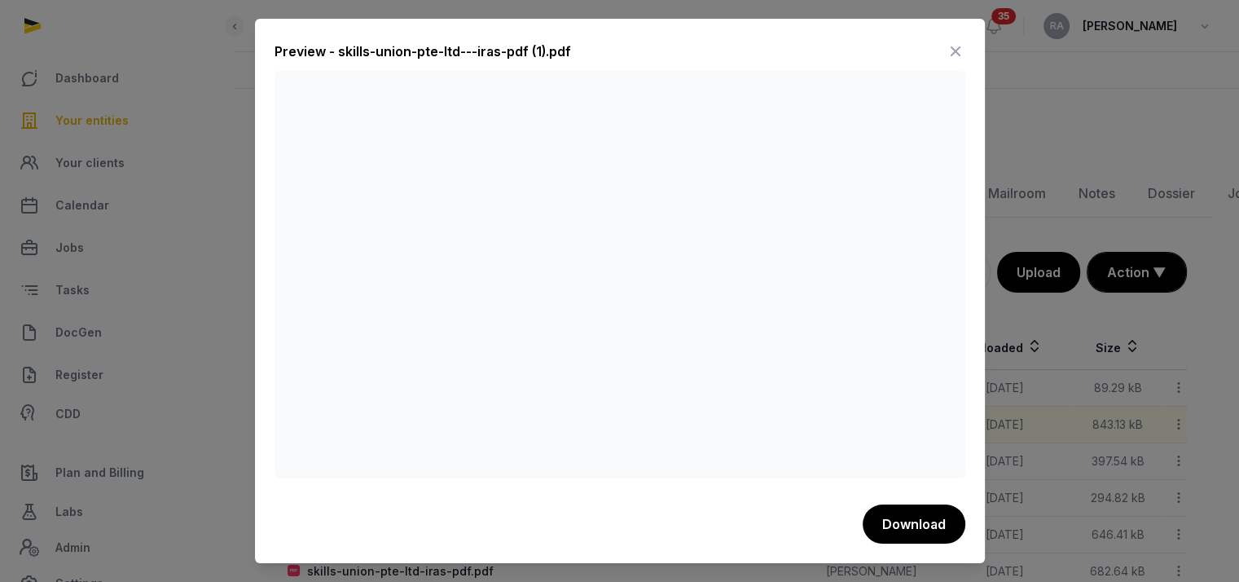
click at [961, 43] on icon at bounding box center [956, 51] width 20 height 26
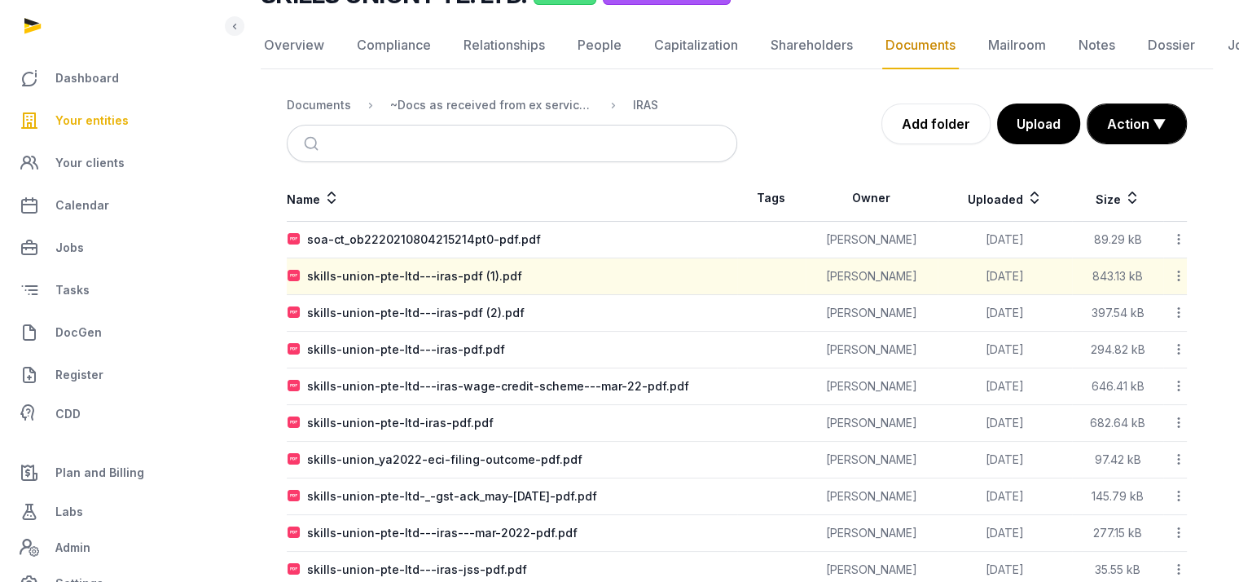
scroll to position [326, 0]
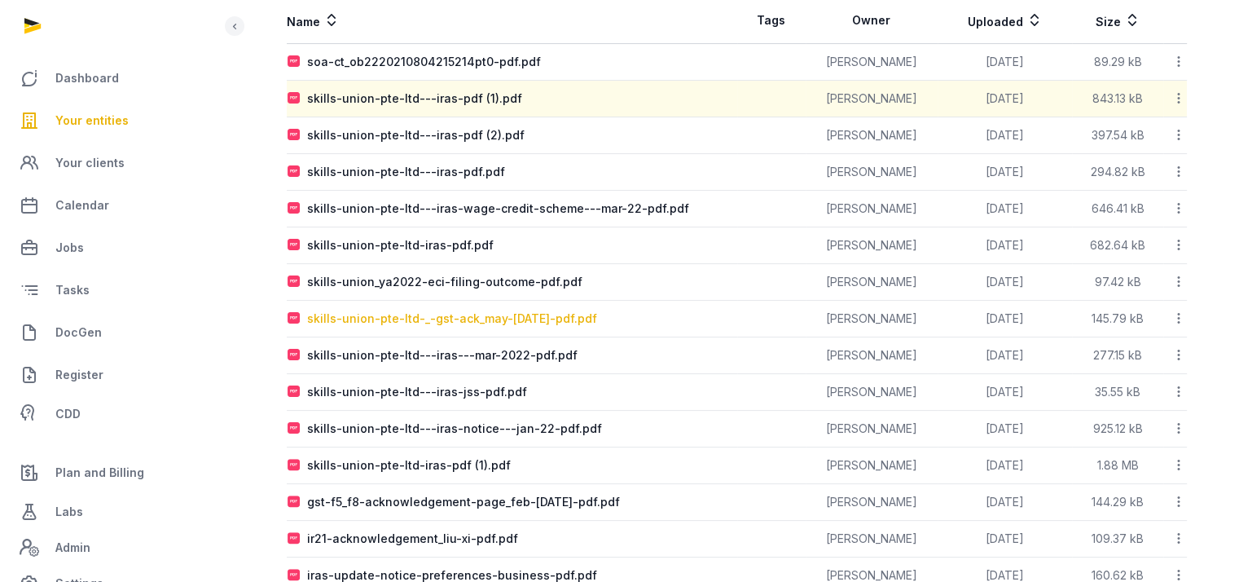
click at [405, 317] on div "skills-union-pte-ltd-_-gst-ack_may-[DATE]-pdf.pdf" at bounding box center [452, 318] width 290 height 16
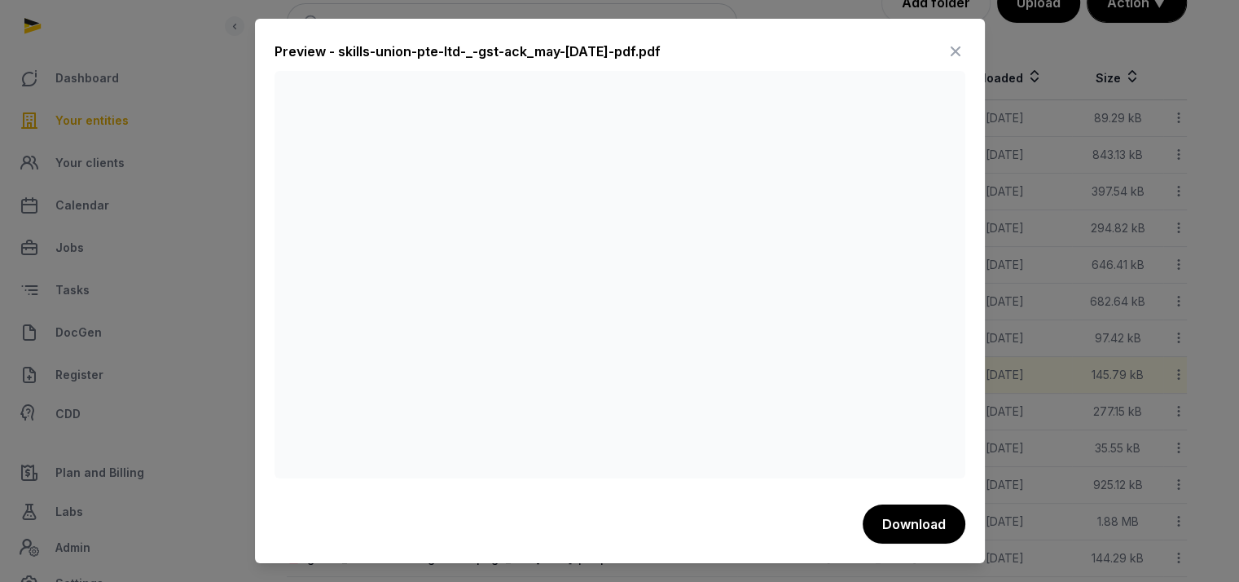
scroll to position [244, 0]
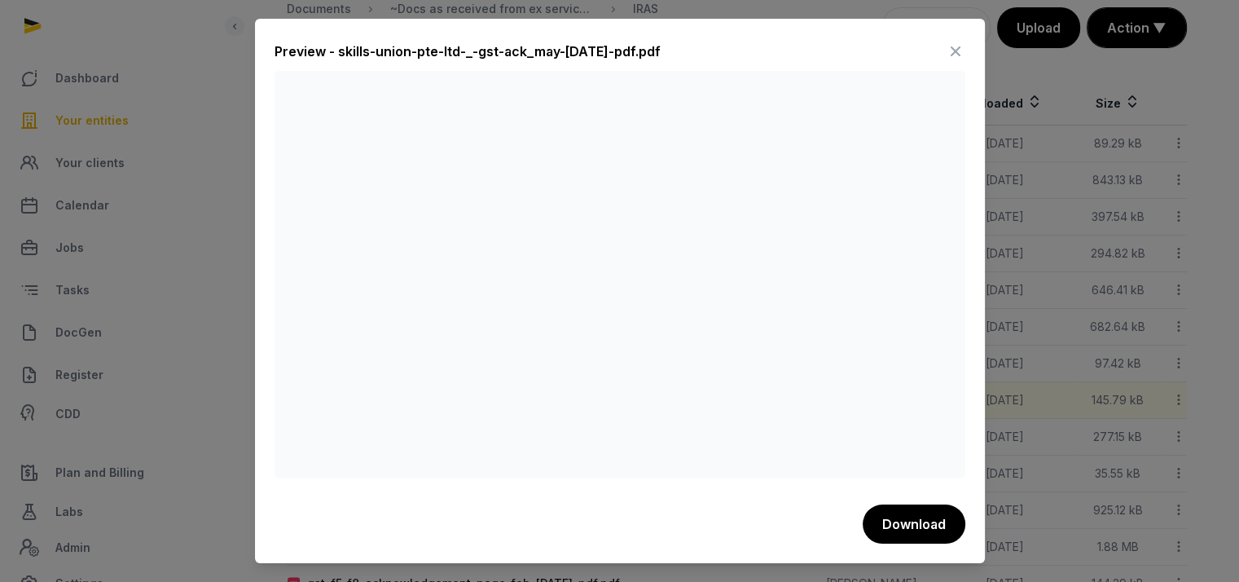
click at [955, 49] on icon at bounding box center [956, 51] width 20 height 26
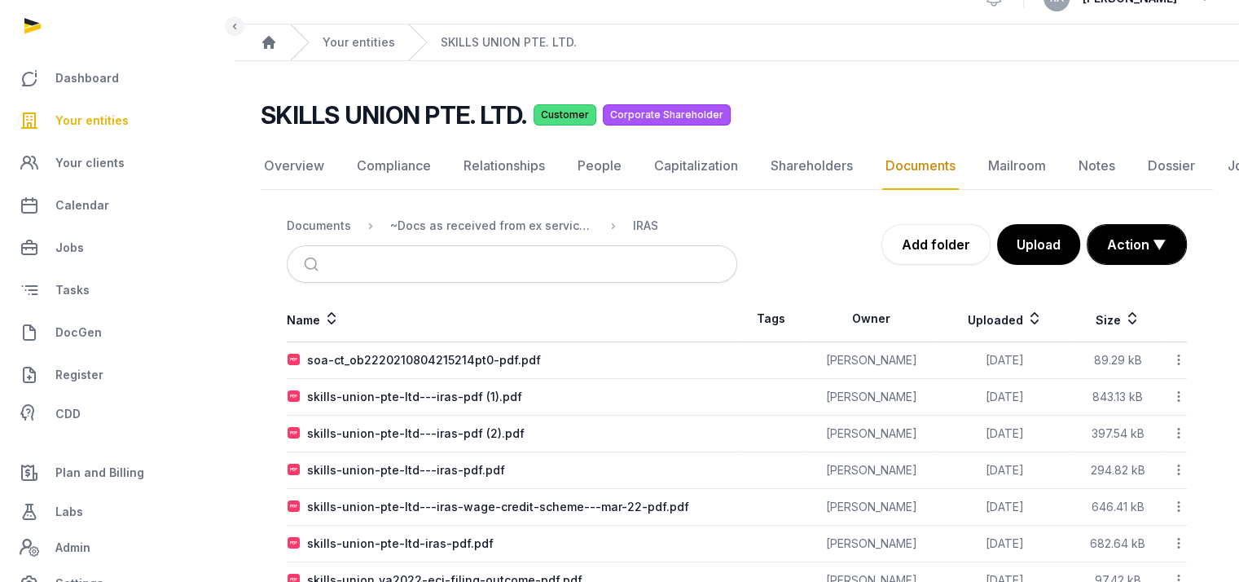
scroll to position [0, 0]
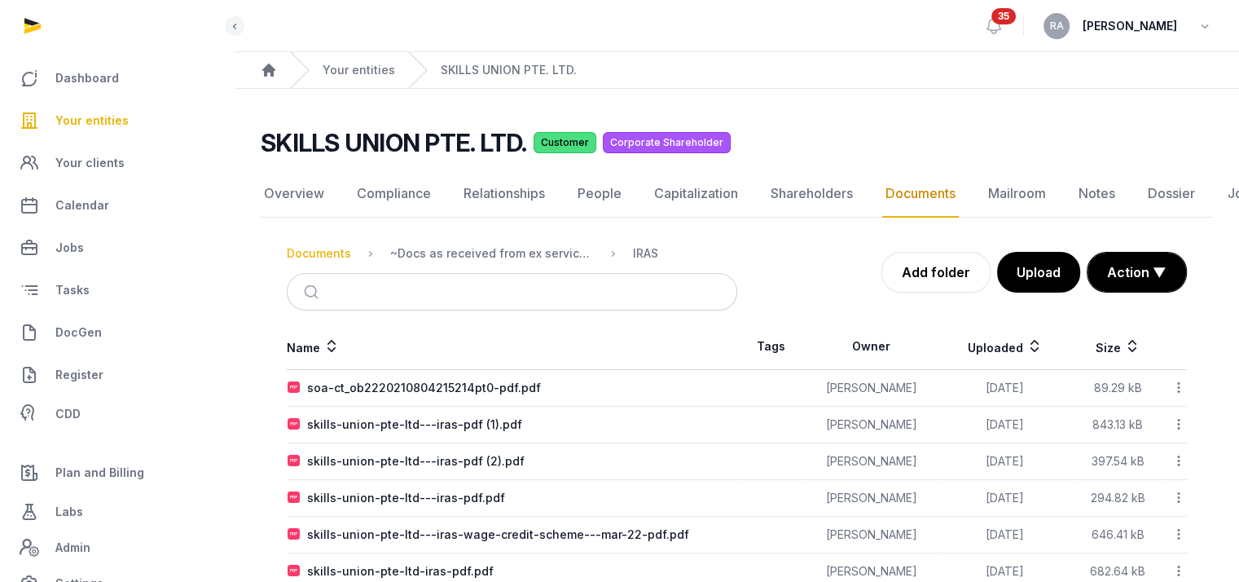
click at [313, 254] on div "Documents" at bounding box center [319, 253] width 64 height 16
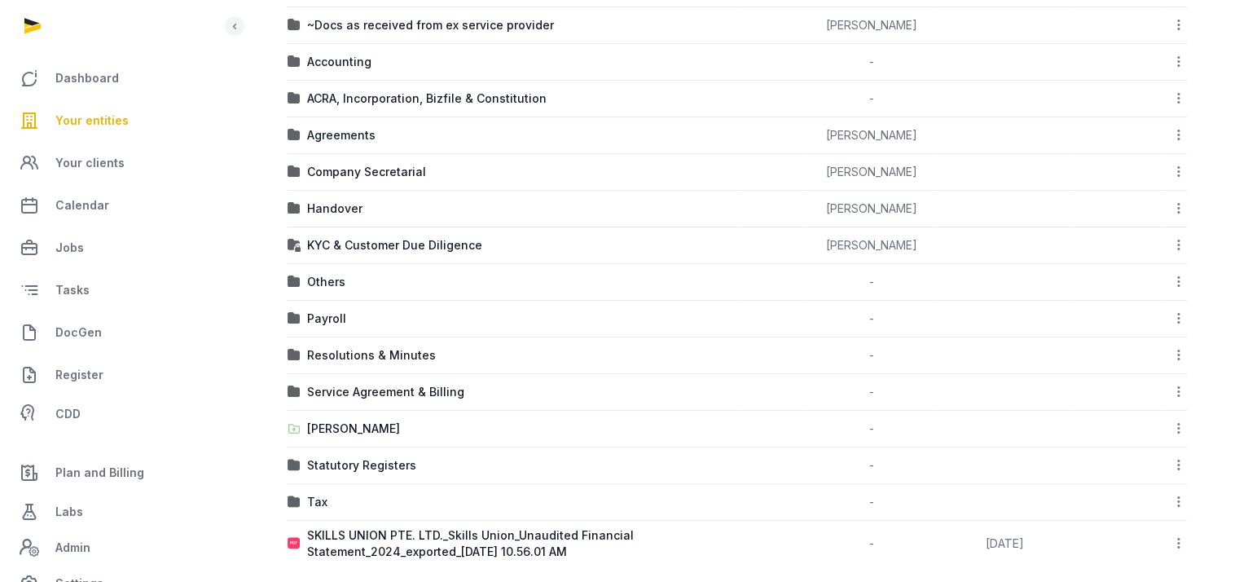
scroll to position [386, 0]
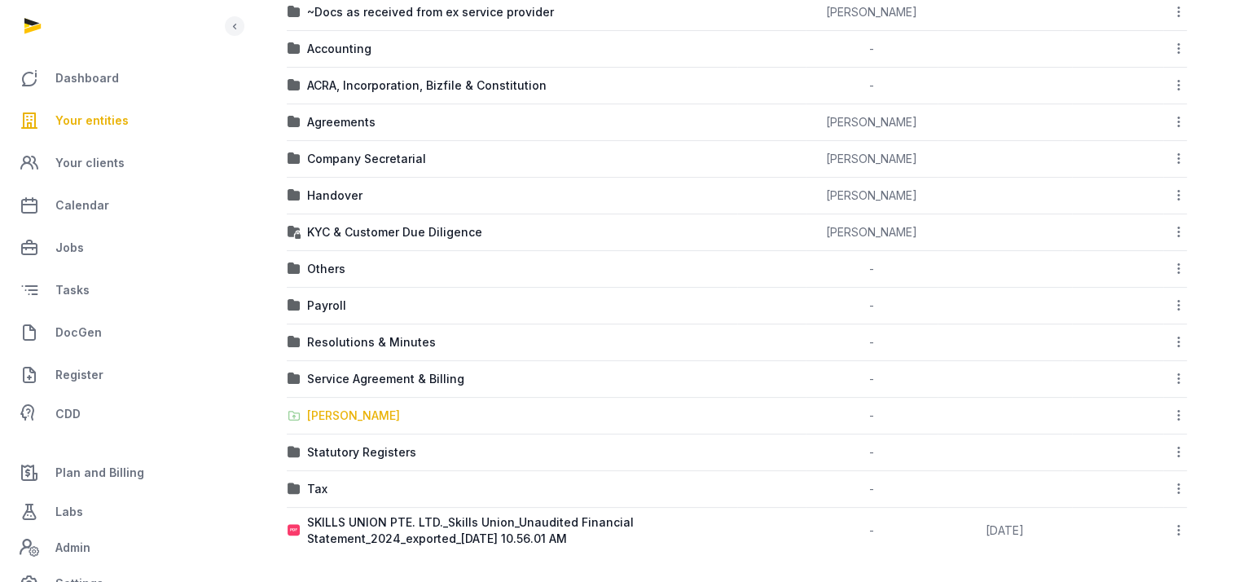
click at [371, 409] on div "[PERSON_NAME]" at bounding box center [353, 415] width 93 height 16
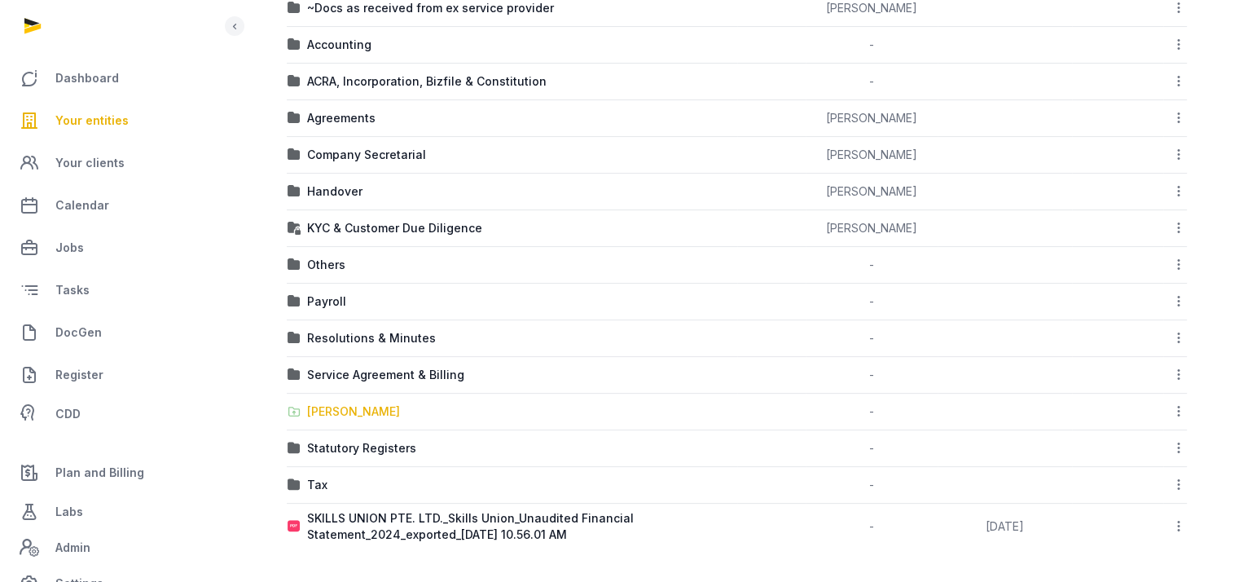
click at [0, 0] on div "Loading" at bounding box center [0, 0] width 0 height 0
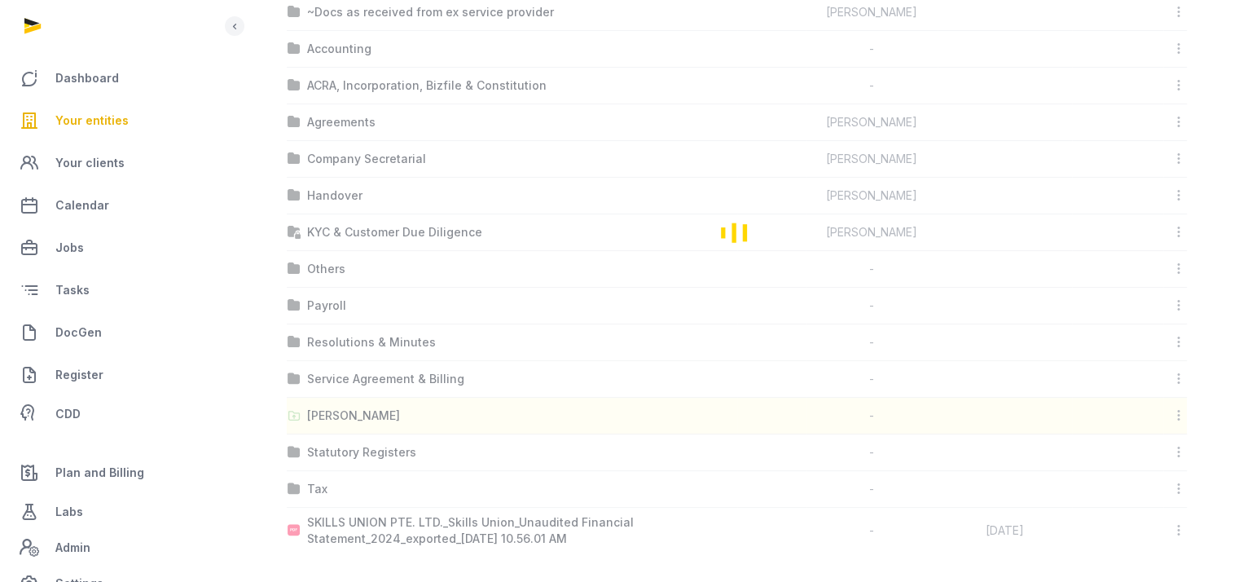
scroll to position [12, 0]
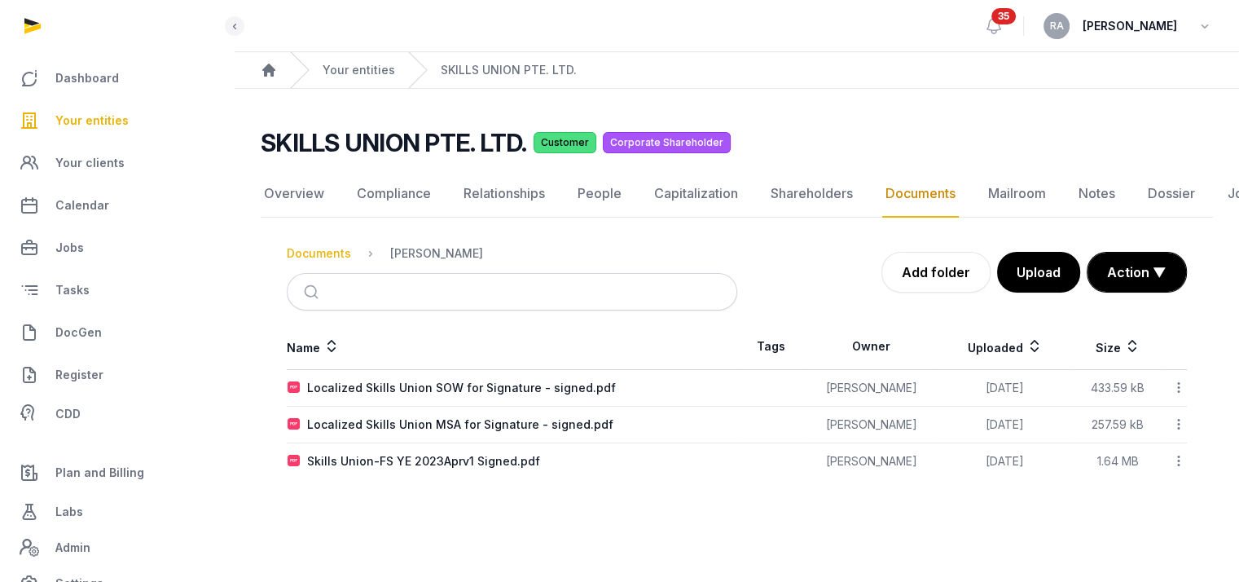
click at [342, 245] on div "Documents" at bounding box center [319, 253] width 64 height 16
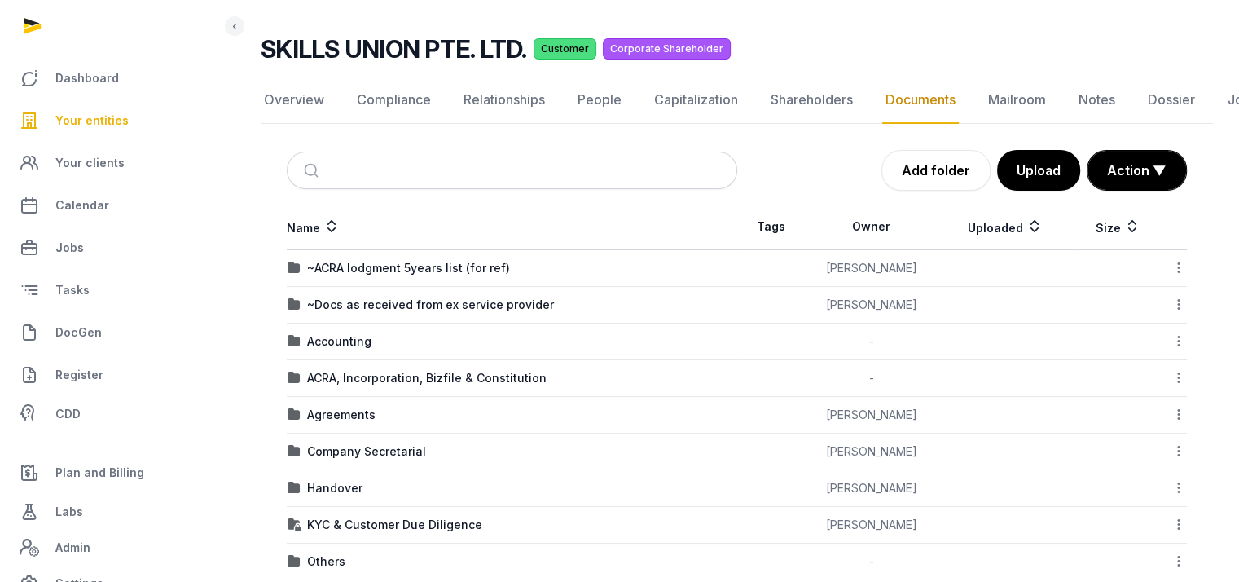
scroll to position [175, 0]
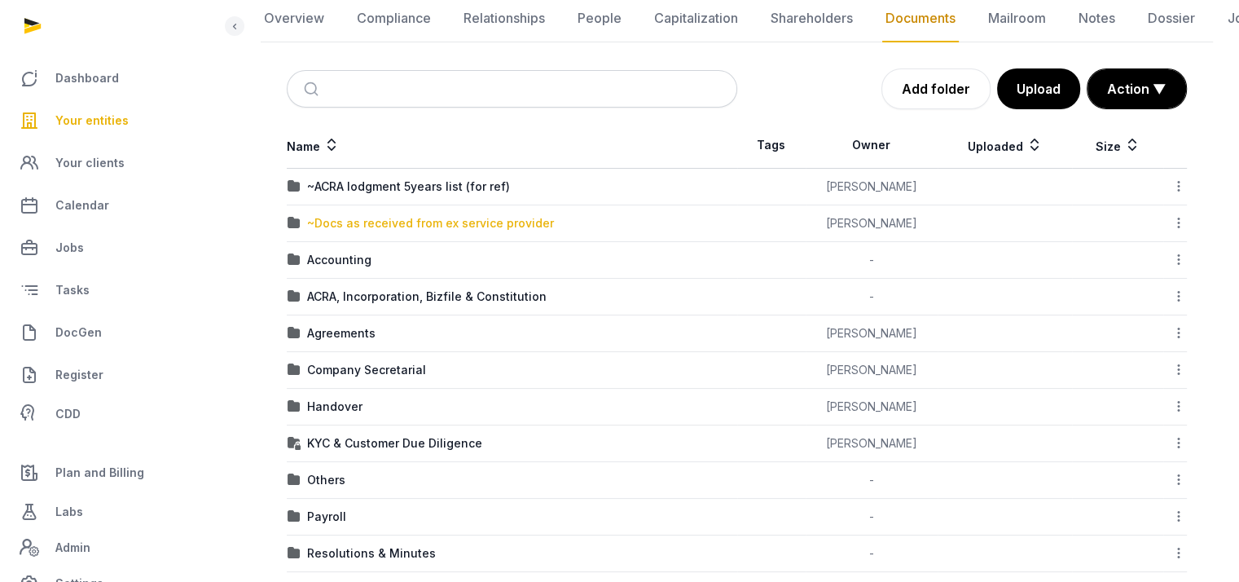
click at [428, 223] on div "~Docs as received from ex service provider" at bounding box center [430, 223] width 247 height 16
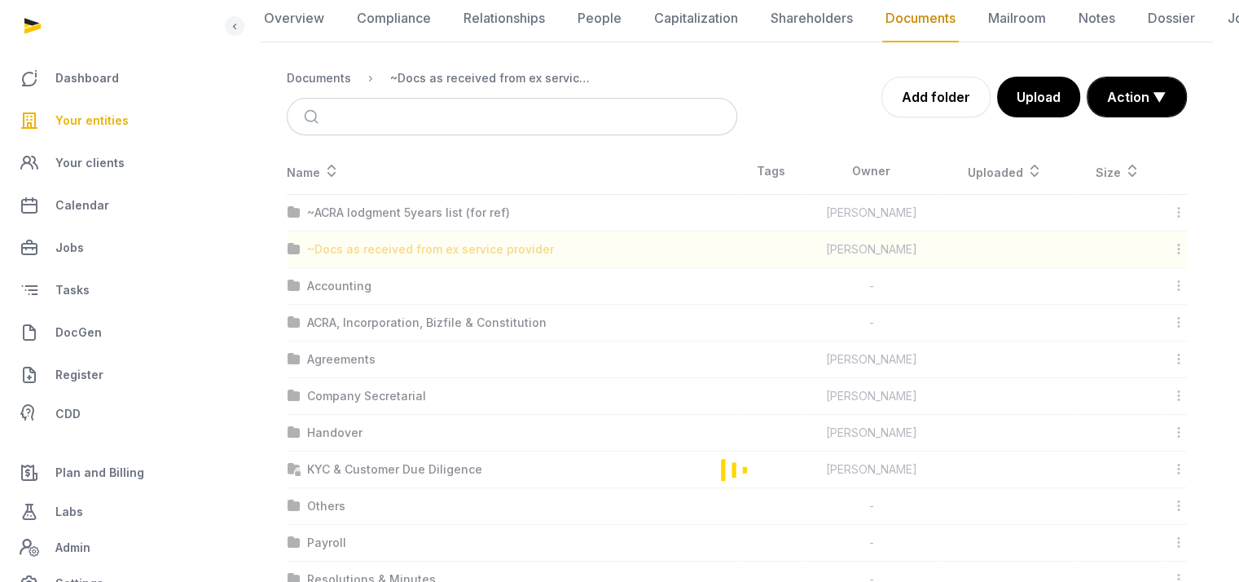
click at [428, 223] on div "Loading" at bounding box center [737, 469] width 952 height 642
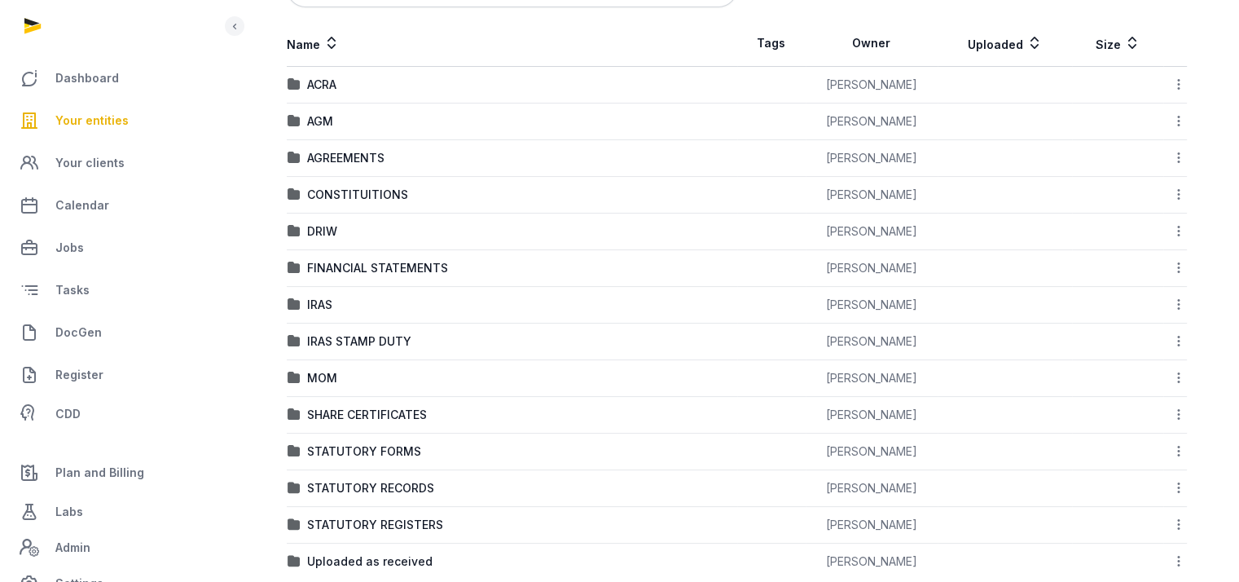
scroll to position [329, 0]
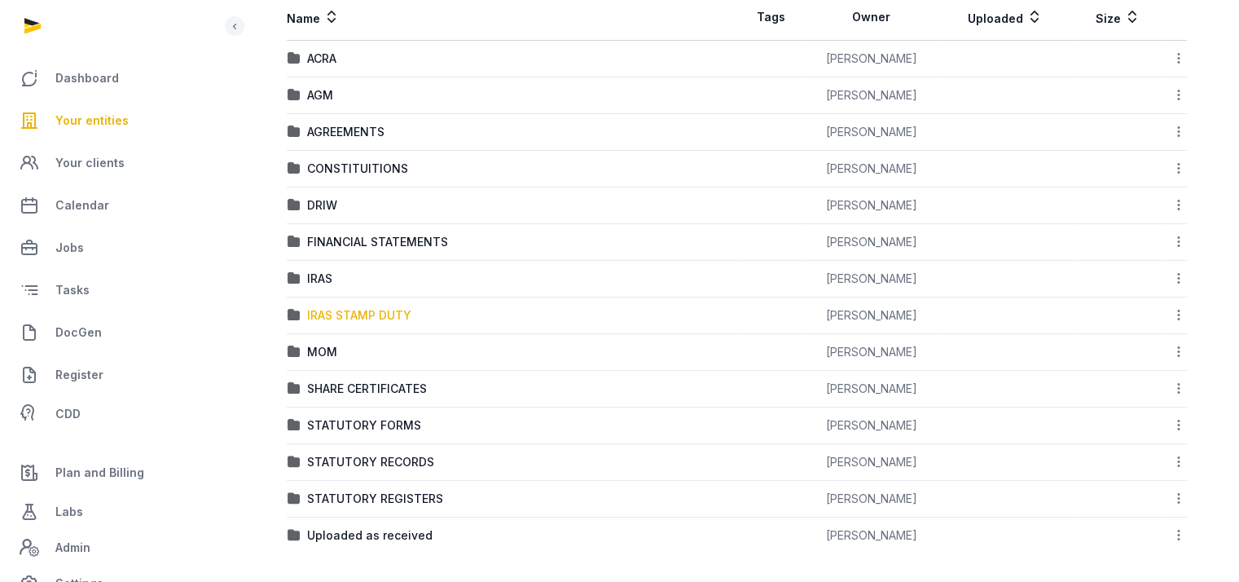
click at [367, 310] on div "IRAS STAMP DUTY" at bounding box center [359, 315] width 104 height 16
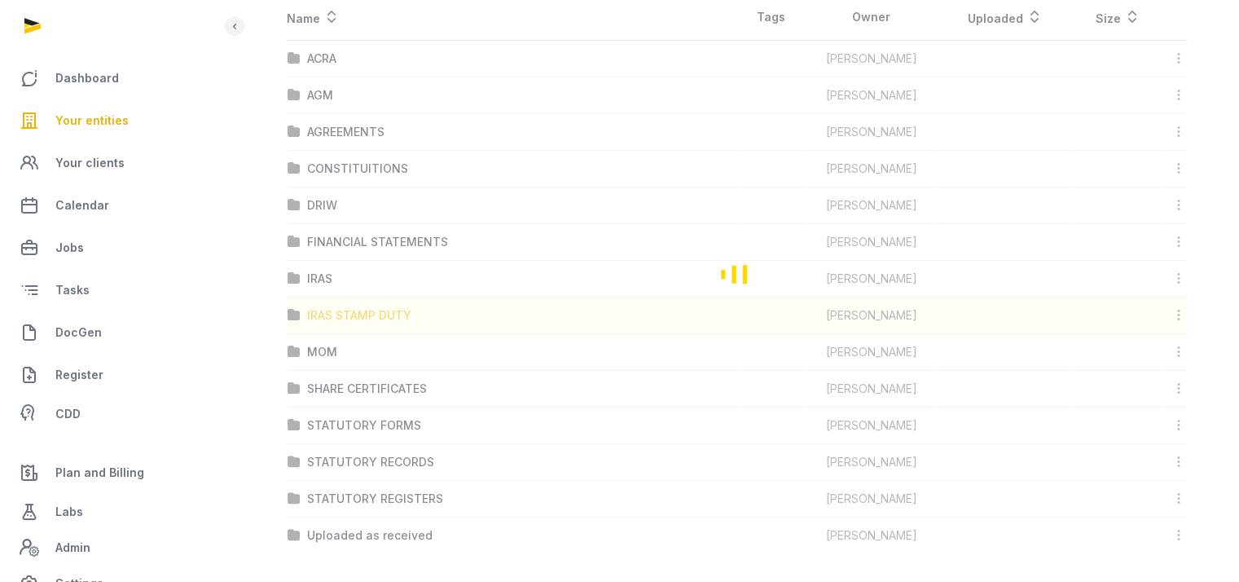
click at [367, 310] on div "Loading" at bounding box center [737, 273] width 952 height 559
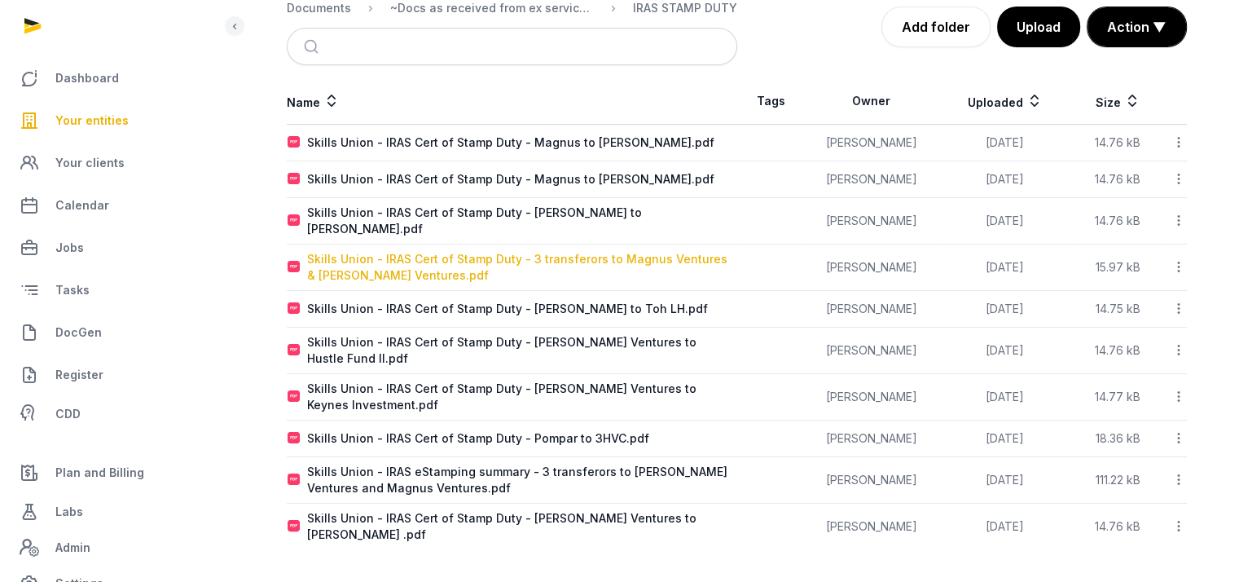
scroll to position [213, 0]
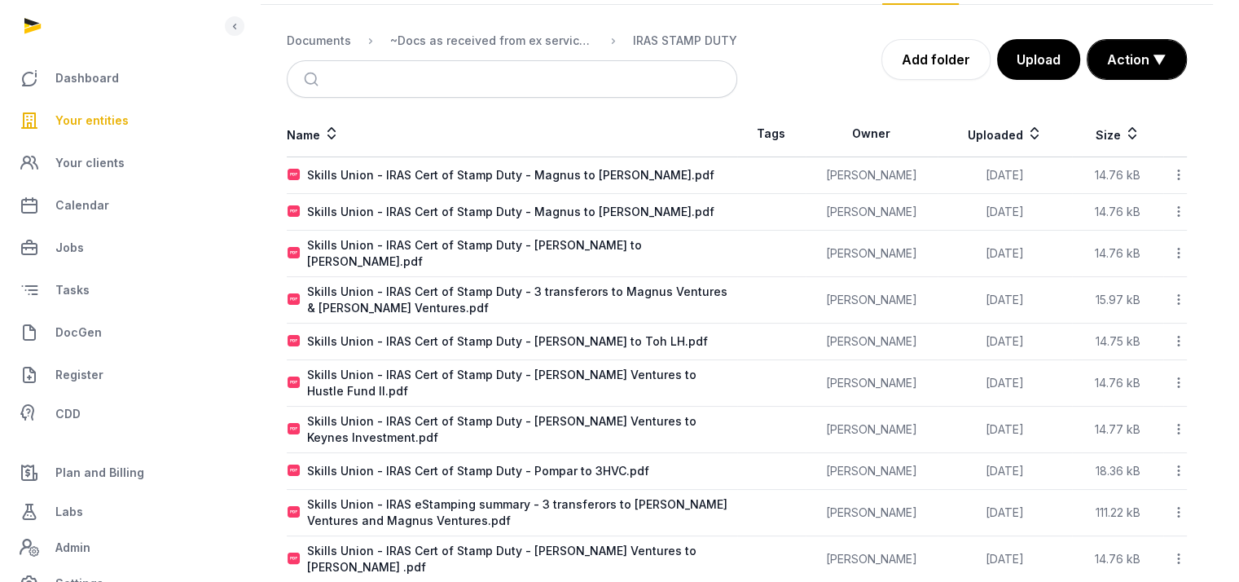
click at [475, 31] on div "~Docs as received from ex service provider" at bounding box center [479, 41] width 230 height 20
click at [495, 37] on div "~Docs as received from ex service provider" at bounding box center [492, 41] width 204 height 16
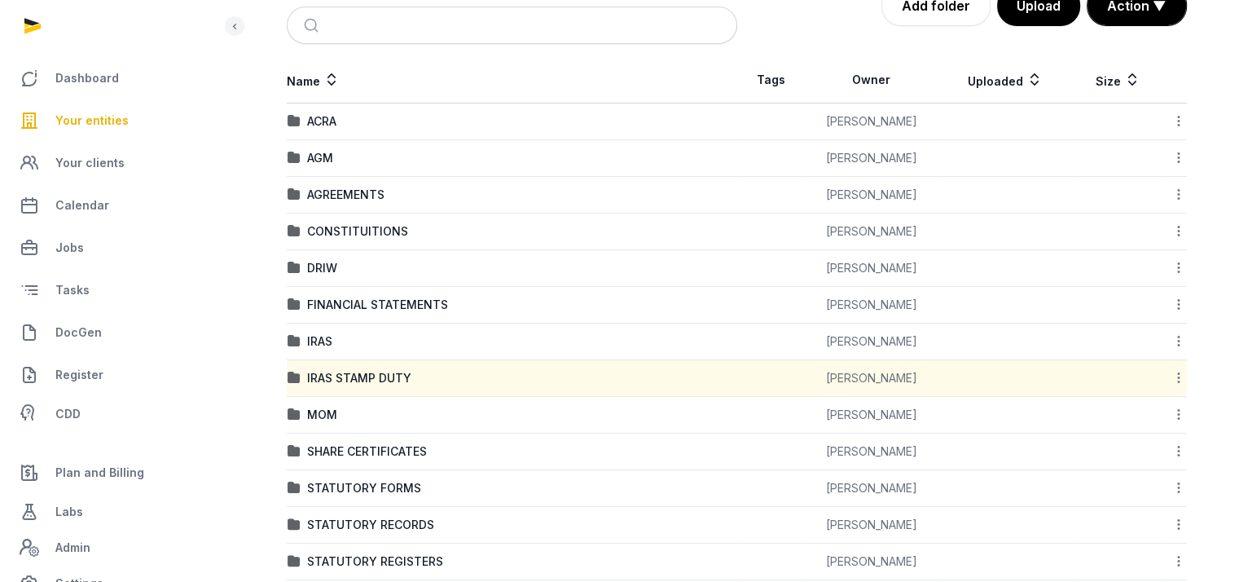
scroll to position [294, 0]
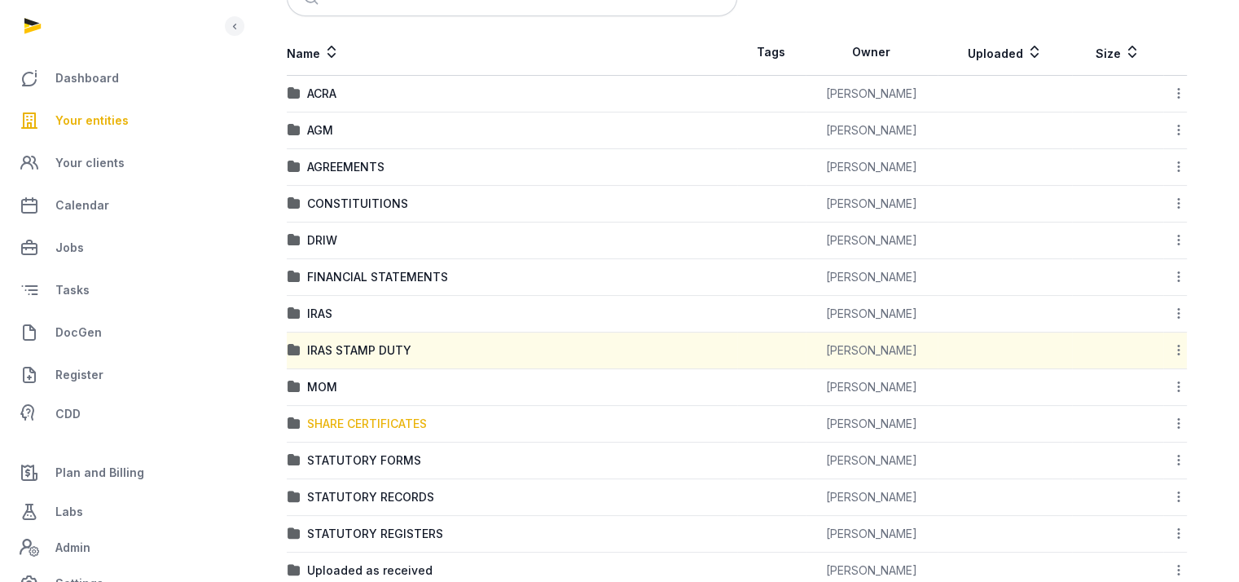
click at [383, 419] on div "SHARE CERTIFICATES" at bounding box center [367, 423] width 120 height 16
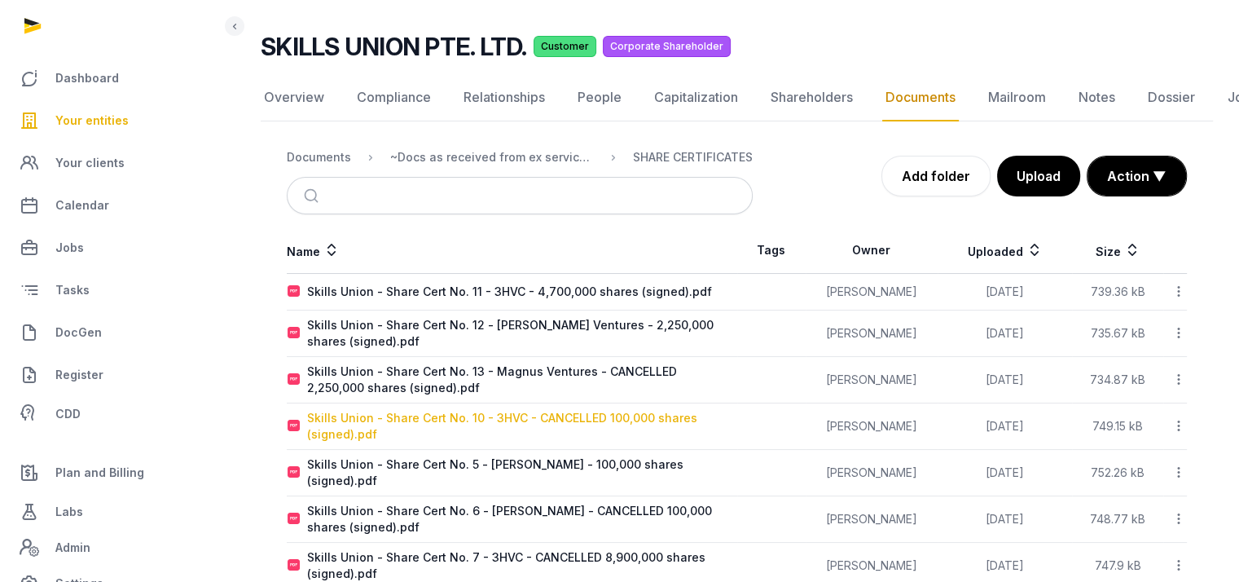
scroll to position [0, 0]
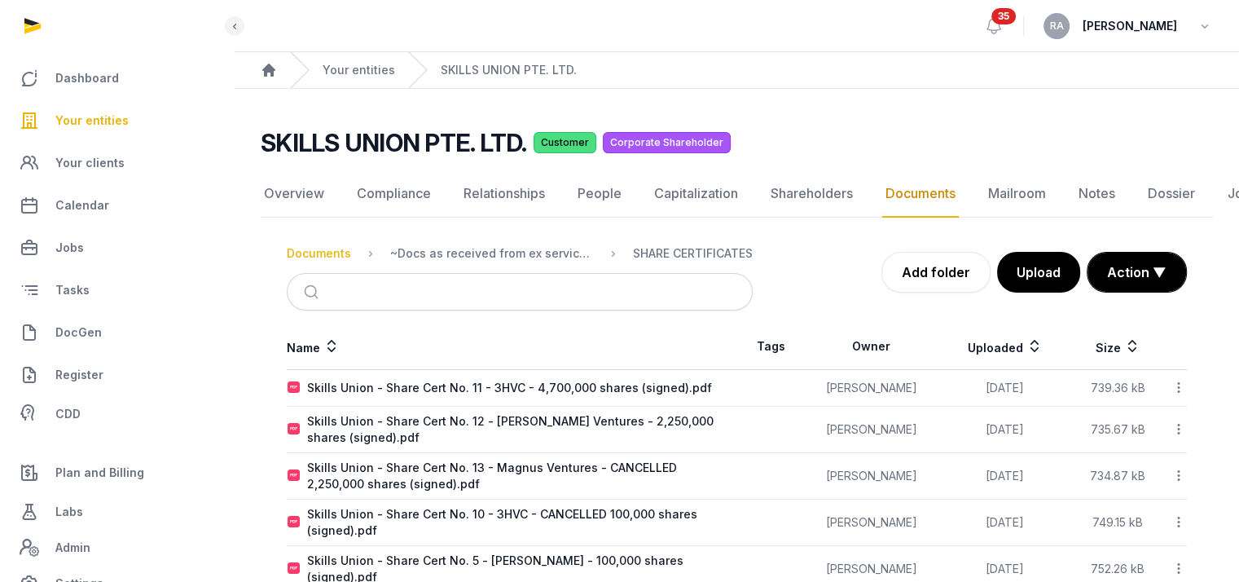
click at [314, 254] on div "Documents" at bounding box center [319, 253] width 64 height 16
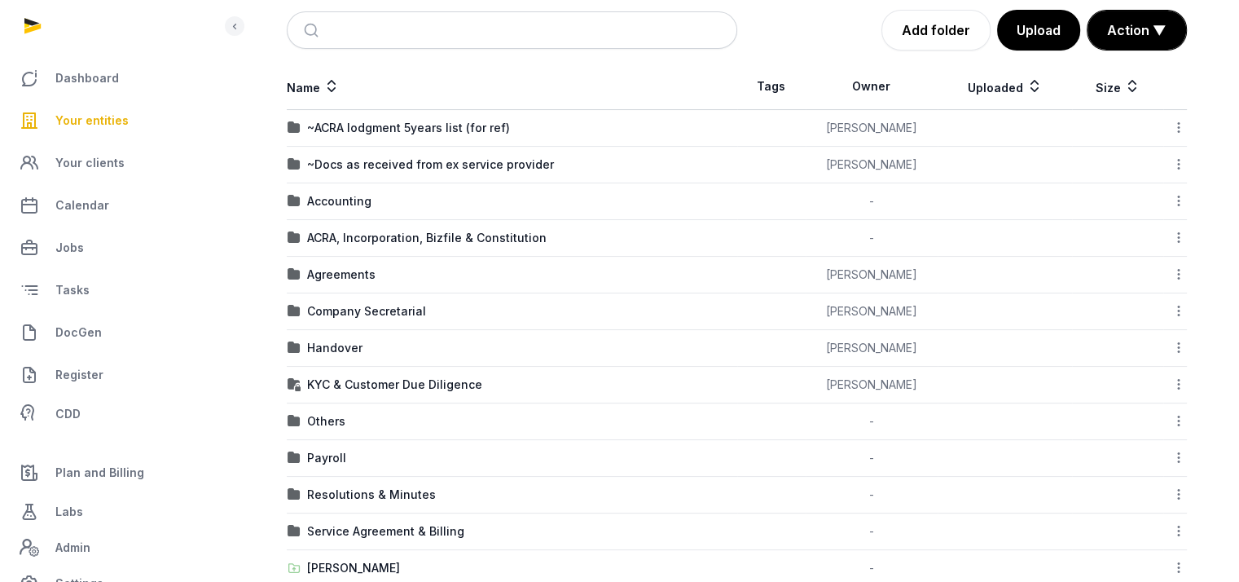
scroll to position [386, 0]
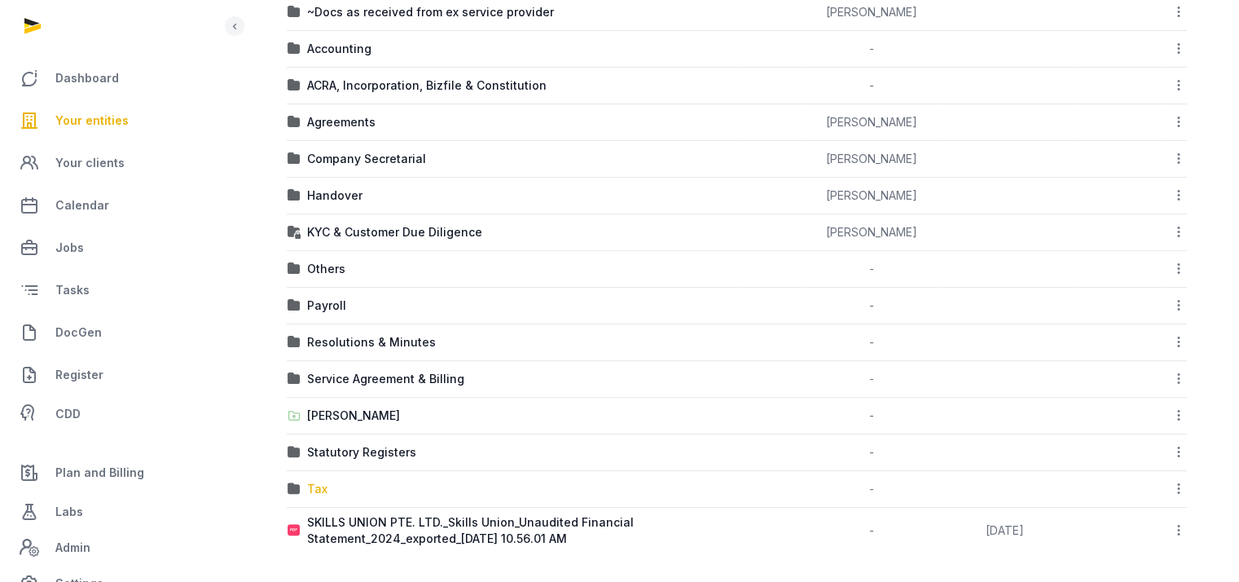
click at [310, 490] on div "Tax" at bounding box center [317, 489] width 20 height 16
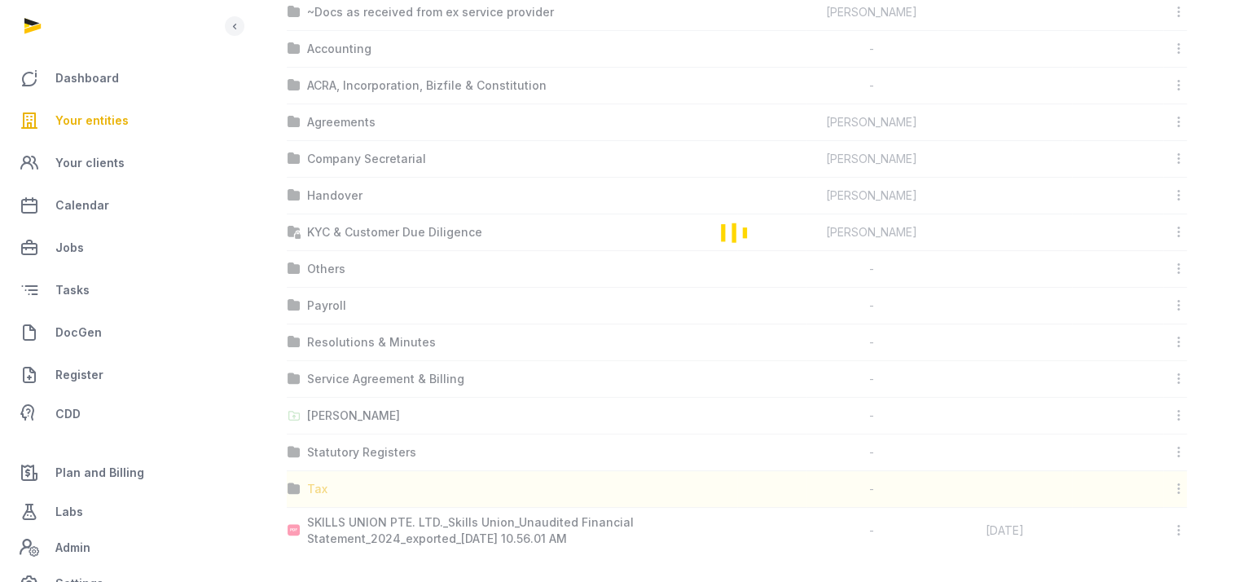
click at [310, 490] on div "Loading" at bounding box center [737, 232] width 952 height 642
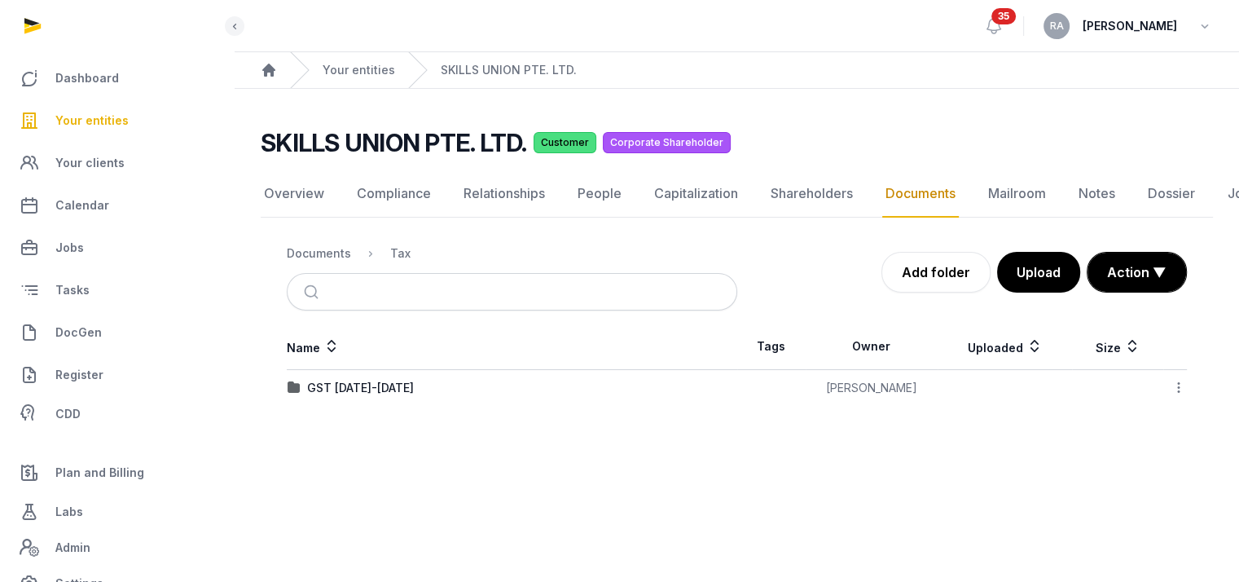
scroll to position [12, 0]
click at [387, 380] on div "GST [DATE]-[DATE]" at bounding box center [360, 388] width 107 height 16
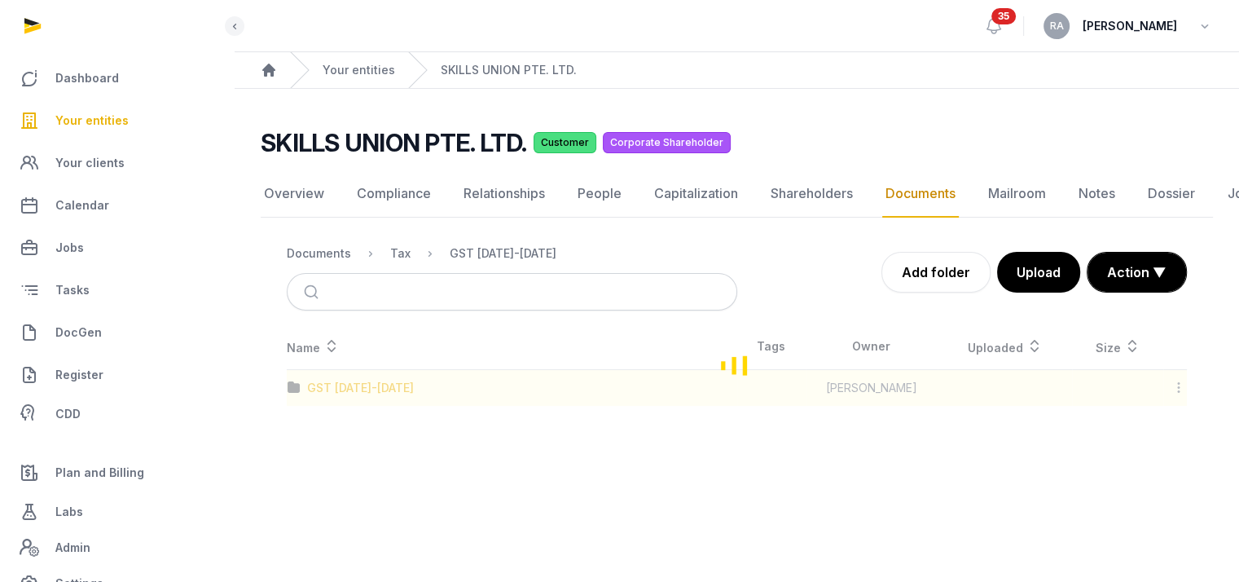
click at [387, 378] on div "Loading" at bounding box center [737, 364] width 952 height 82
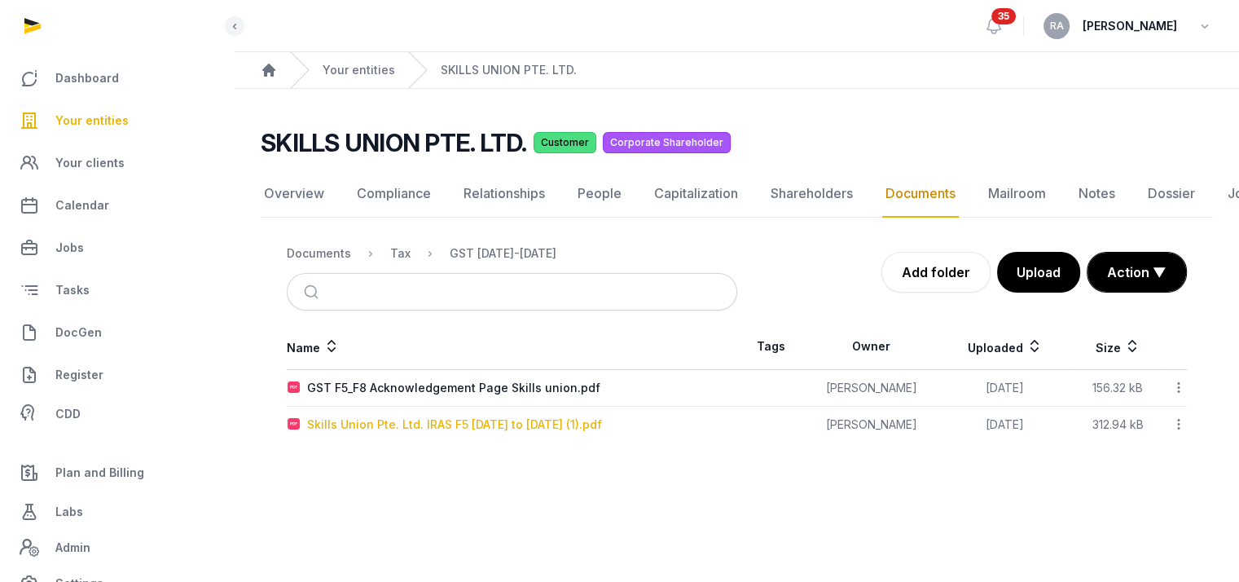
click at [453, 416] on div "Skills Union Pte. Ltd. IRAS F5 [DATE] to [DATE] (1).pdf" at bounding box center [454, 424] width 295 height 16
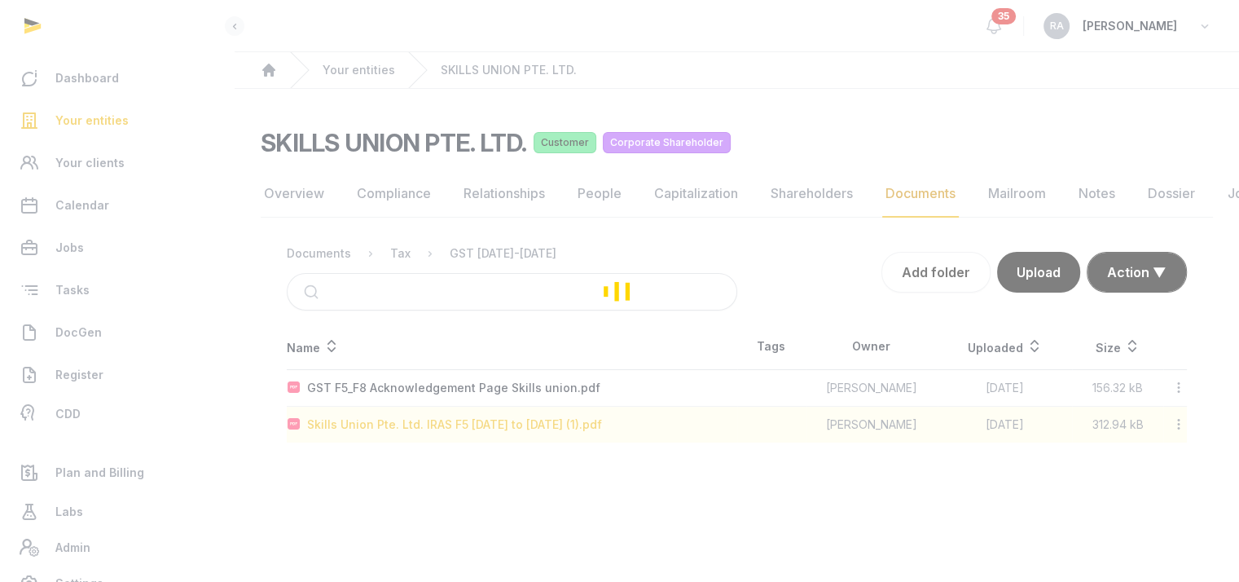
click at [453, 411] on div "Loading" at bounding box center [619, 291] width 1239 height 582
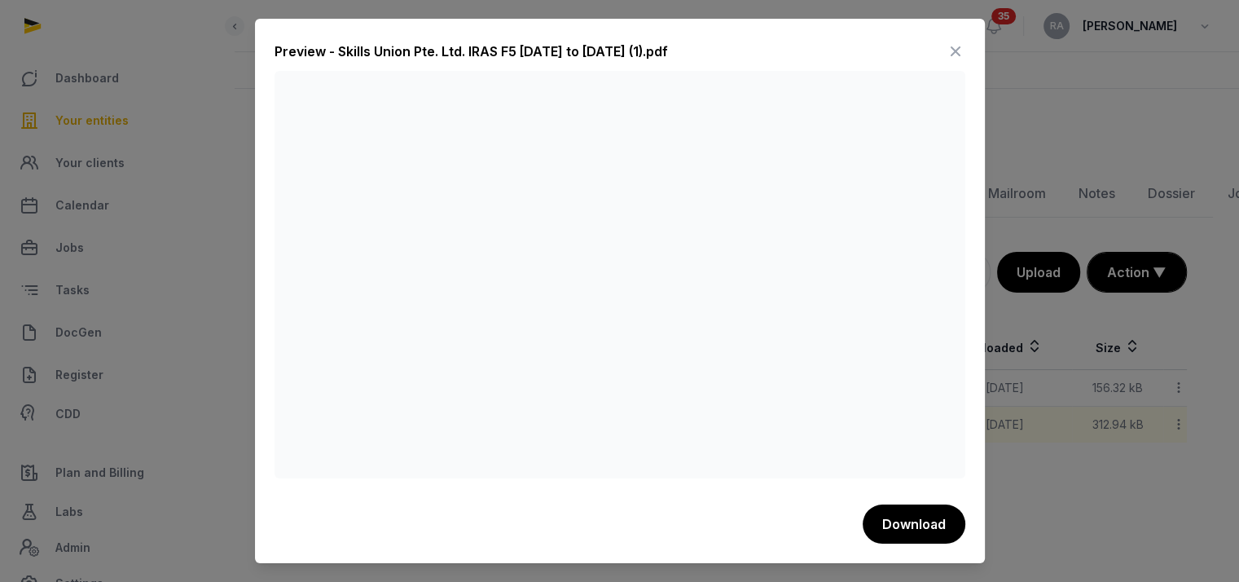
click at [954, 51] on icon at bounding box center [956, 51] width 20 height 26
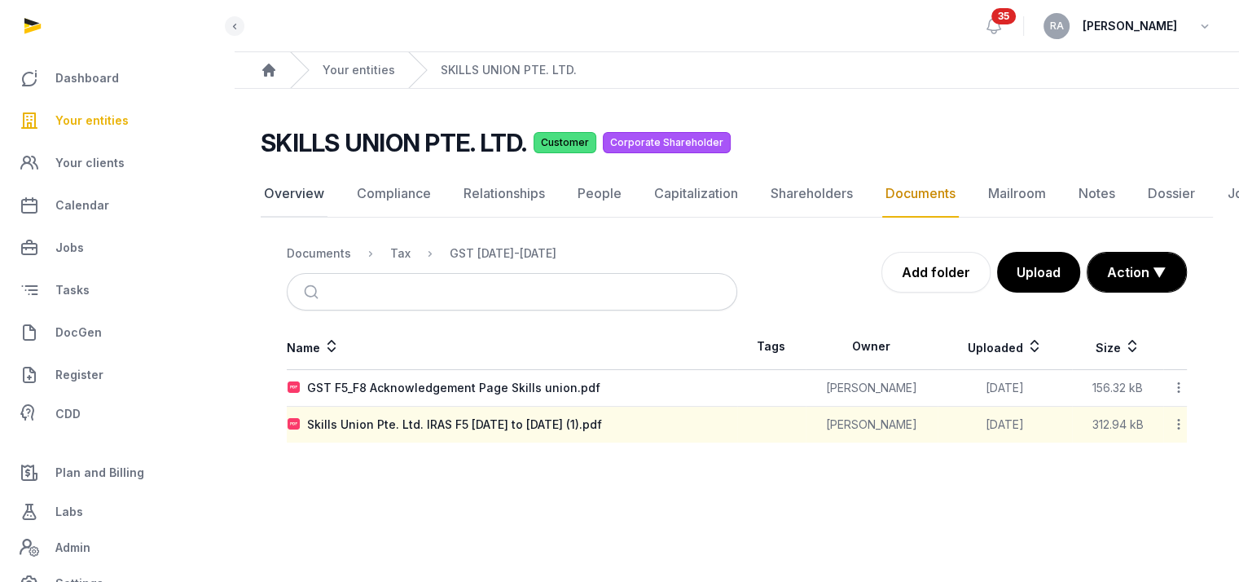
click at [323, 177] on link "Overview" at bounding box center [294, 193] width 67 height 47
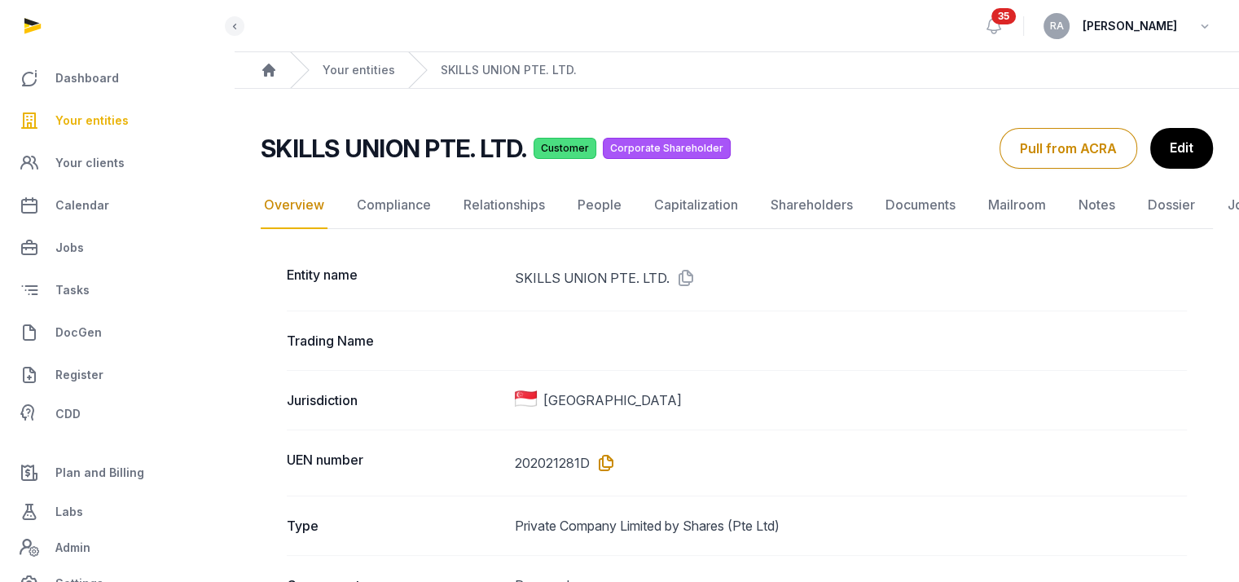
click at [611, 459] on icon at bounding box center [603, 463] width 26 height 26
